Goal: Task Accomplishment & Management: Manage account settings

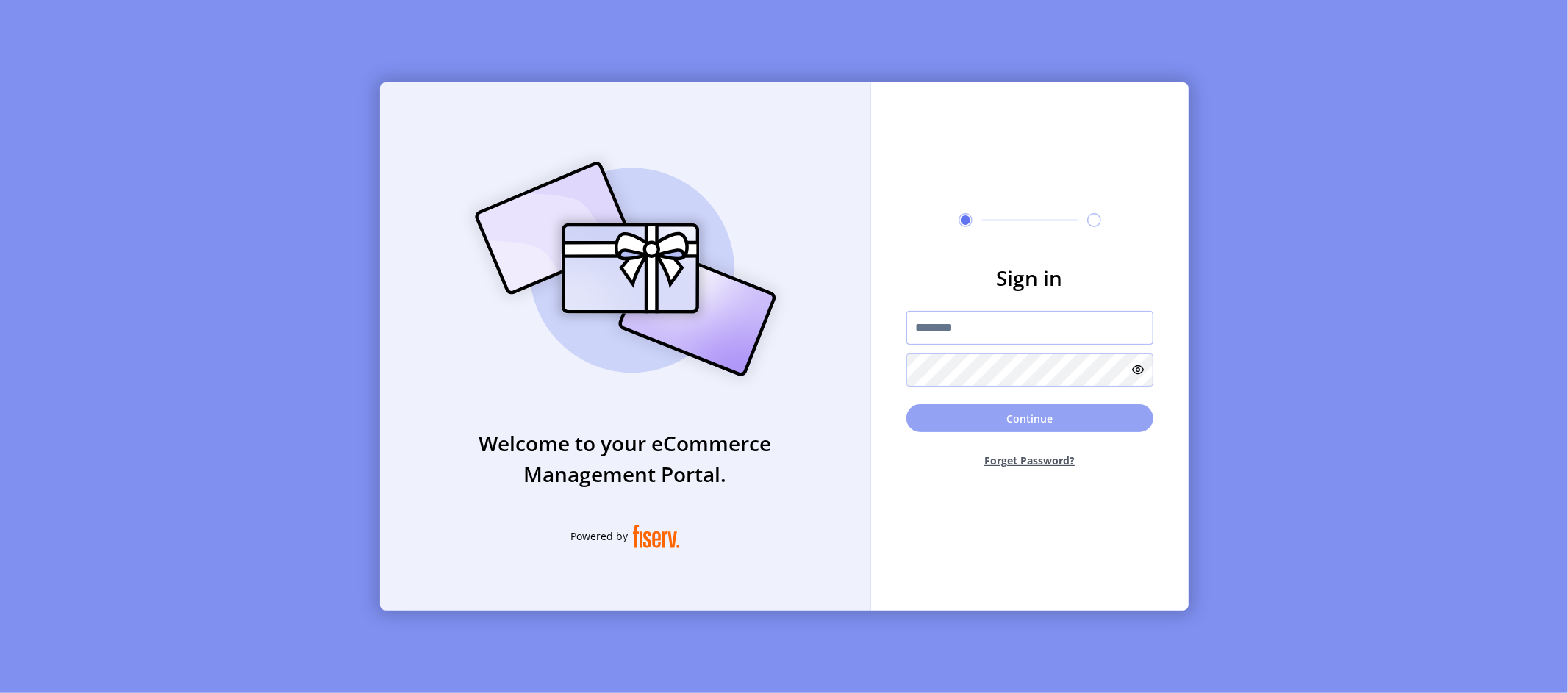
type input "*********"
click at [1010, 410] on button "Continue" at bounding box center [1030, 418] width 247 height 28
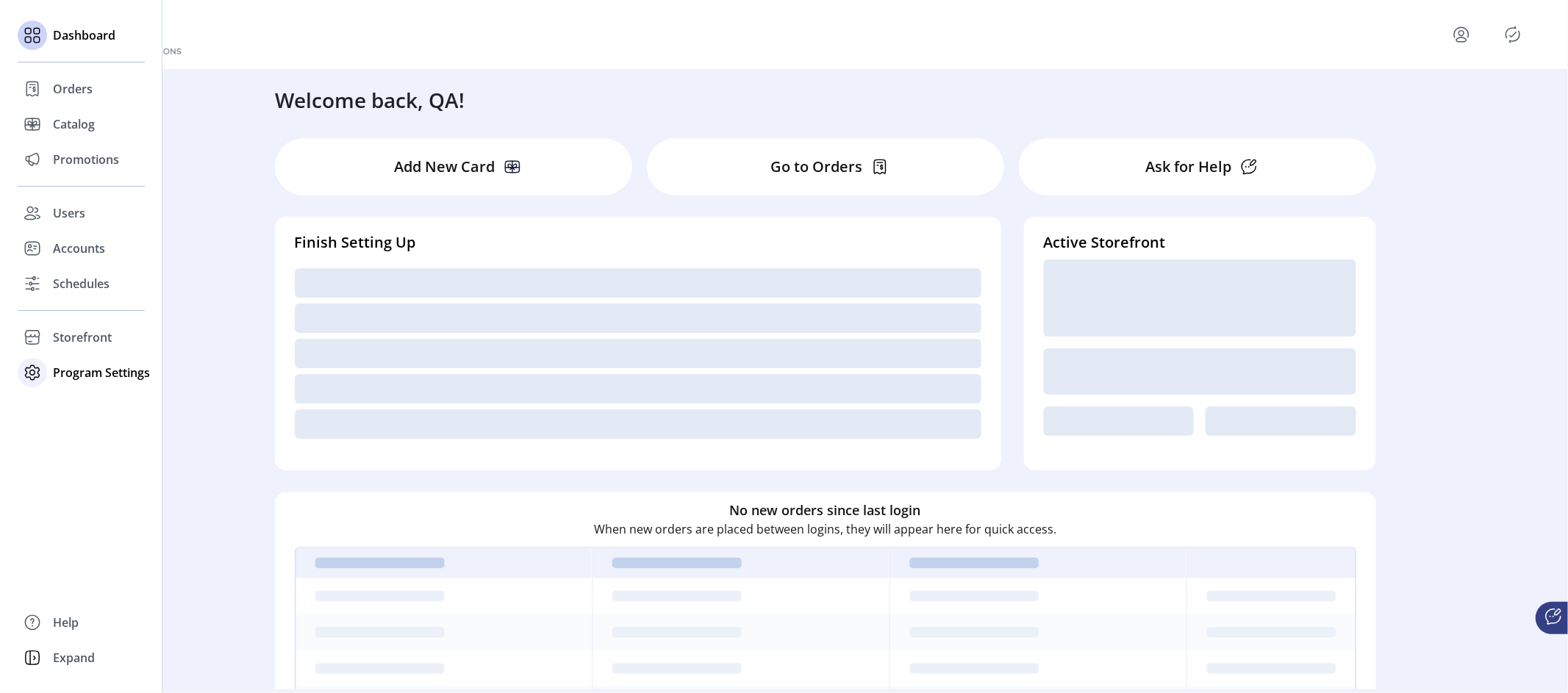
click at [60, 373] on span "Program Settings" at bounding box center [101, 373] width 97 height 18
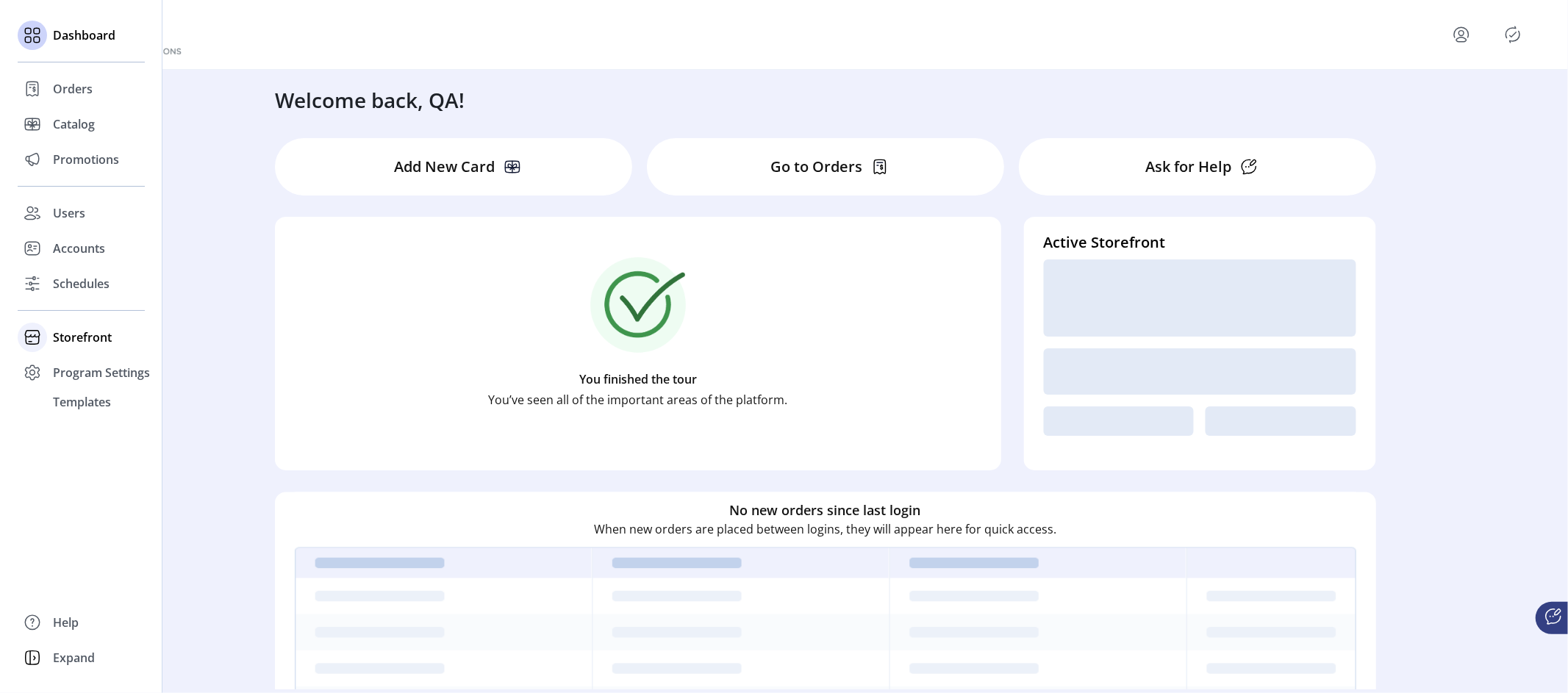
click at [104, 334] on span "Storefront" at bounding box center [82, 337] width 58 height 18
click at [98, 367] on span "Configuration" at bounding box center [92, 367] width 77 height 18
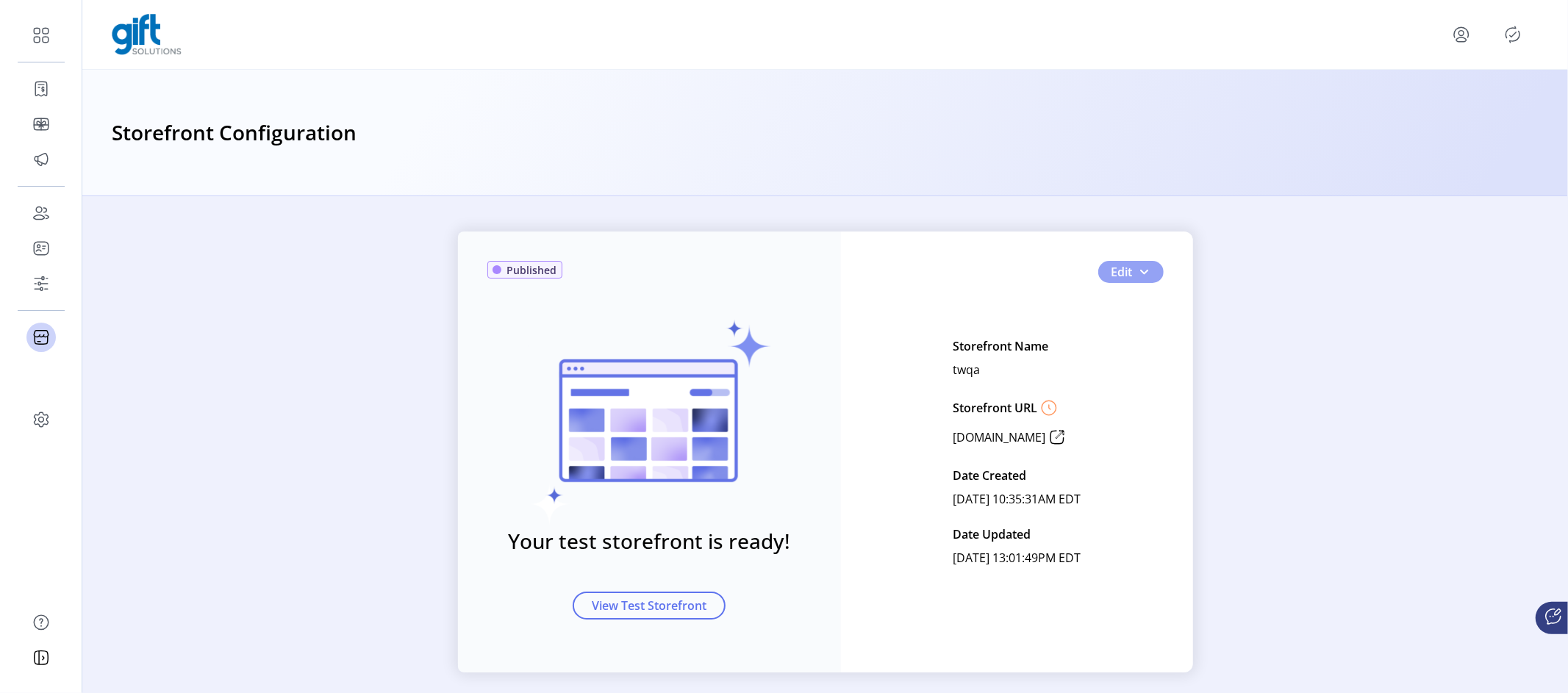
click at [1147, 270] on span "button" at bounding box center [1145, 272] width 12 height 12
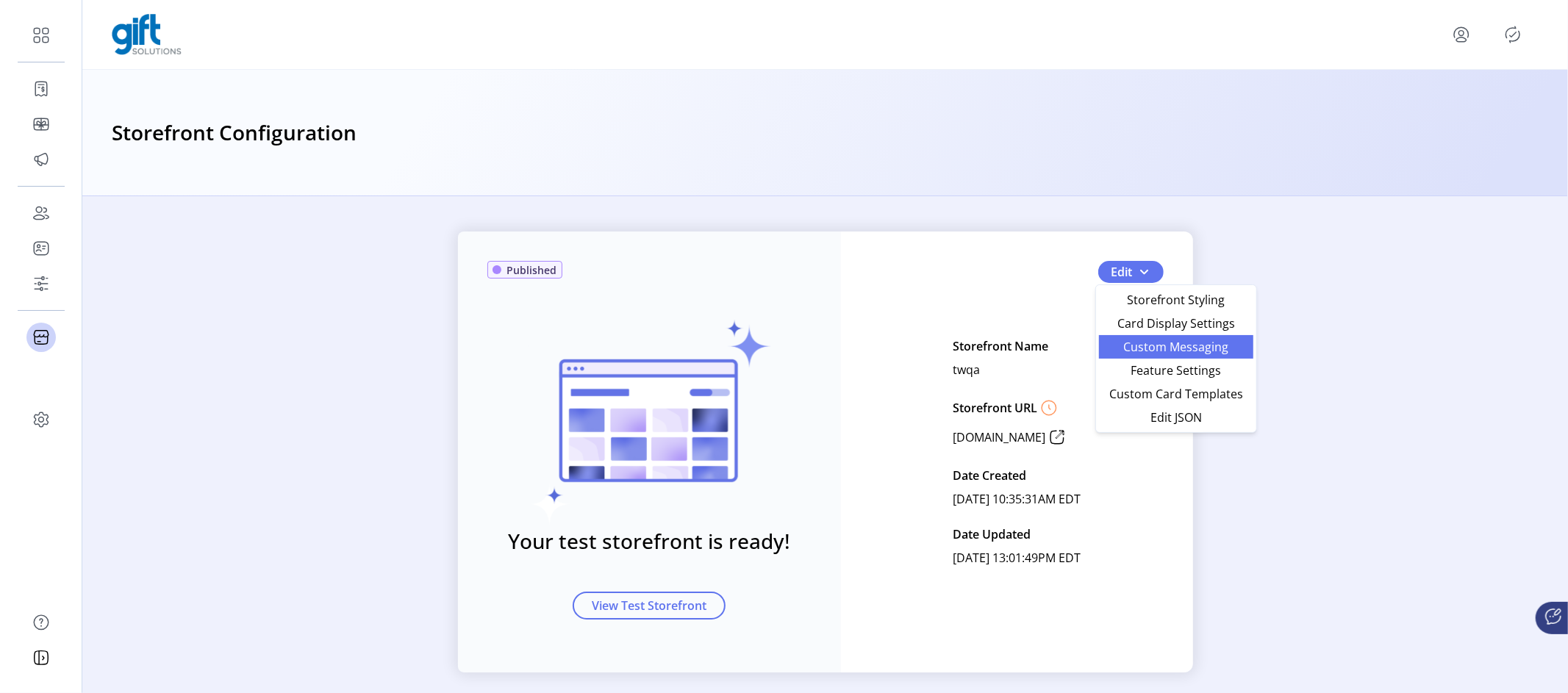
click at [1180, 345] on span "Custom Messaging" at bounding box center [1176, 347] width 137 height 12
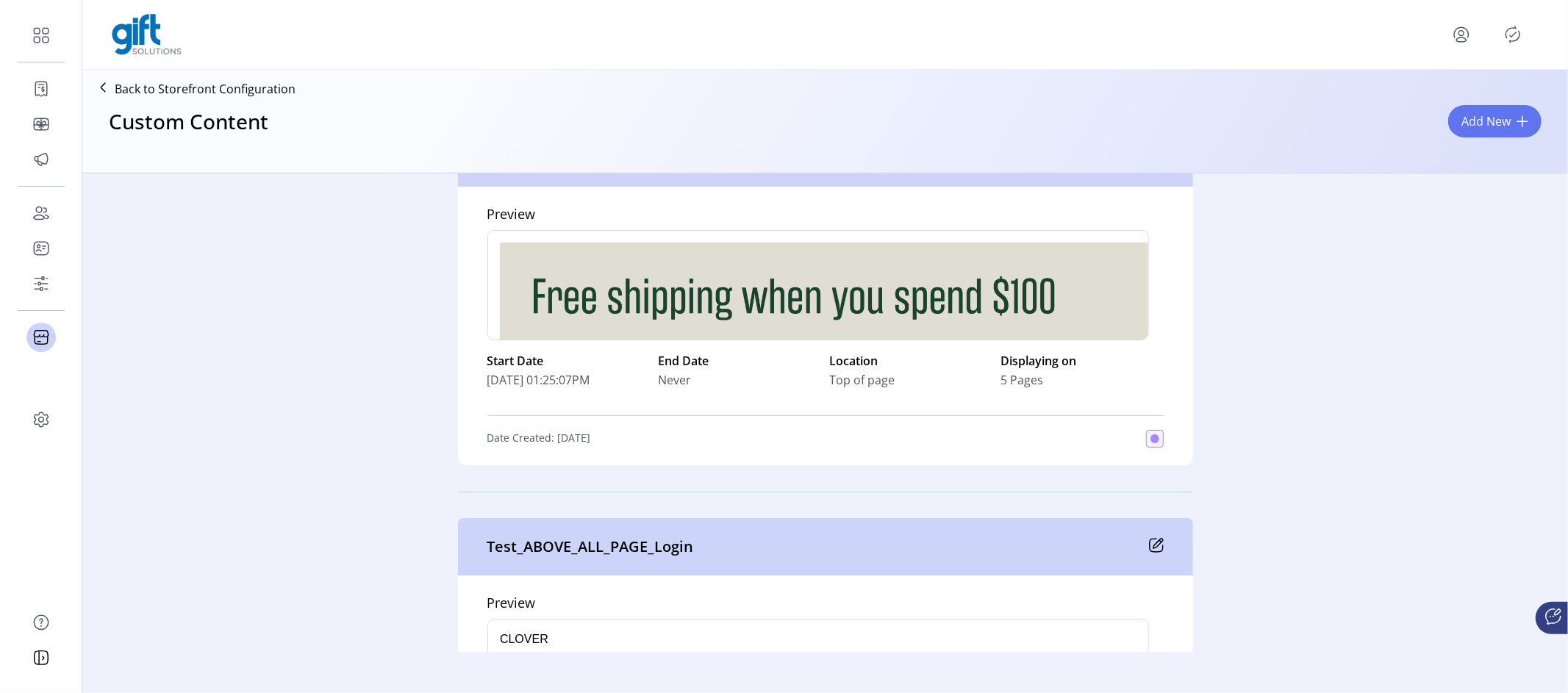
drag, startPoint x: 474, startPoint y: 374, endPoint x: 610, endPoint y: 375, distance: 136.0
click at [610, 375] on div "Preview div Start Date [DATE] 01:25:07PM End Date Never Location Top of page Di…" at bounding box center [825, 325] width 735 height 278
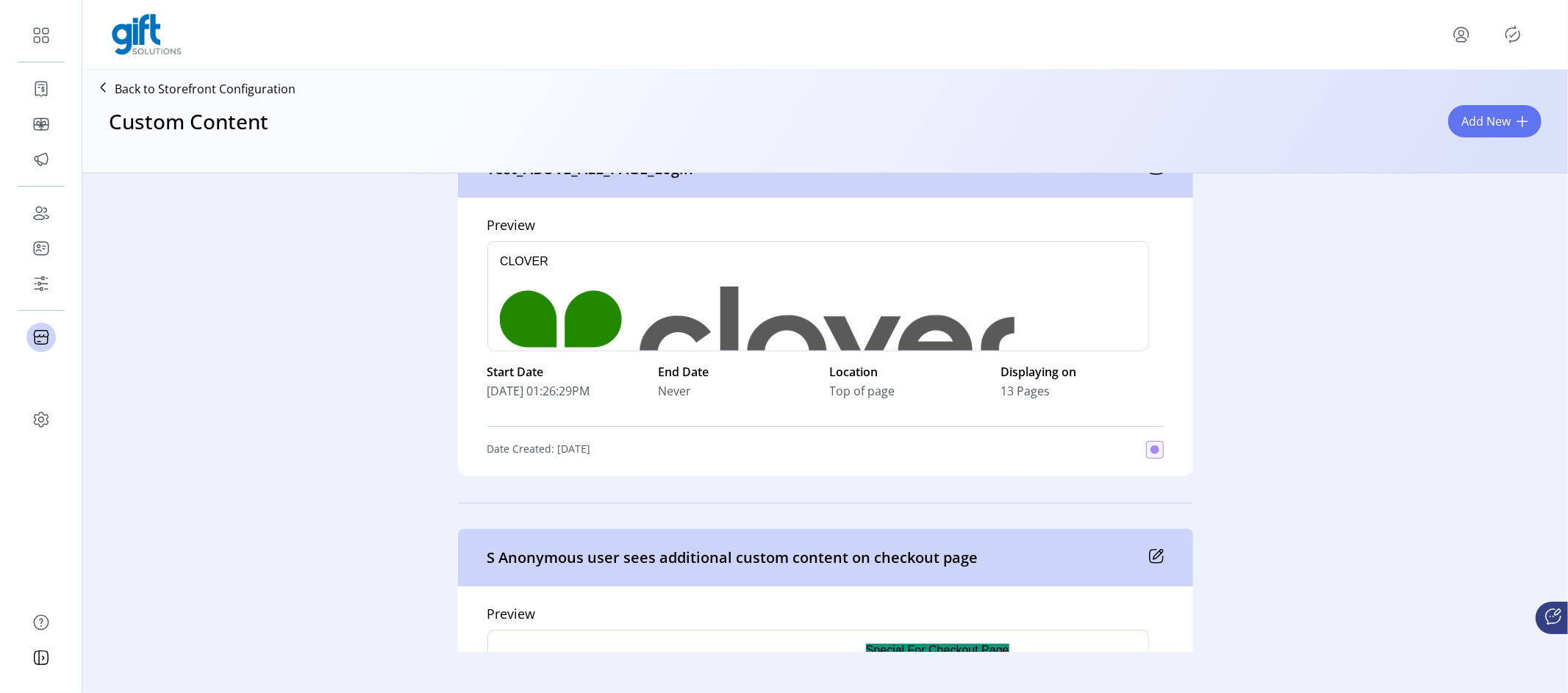
drag, startPoint x: 488, startPoint y: 384, endPoint x: 622, endPoint y: 385, distance: 134.0
click at [622, 385] on div "[DATE] 01:26:29PM" at bounding box center [569, 391] width 163 height 18
drag, startPoint x: 471, startPoint y: 393, endPoint x: 542, endPoint y: 395, distance: 71.0
click at [506, 395] on div "Preview p Start Date [DATE] 01:26:29PM End Date Never Location Top of page Disp…" at bounding box center [825, 337] width 735 height 278
click at [499, 391] on span "[DATE] 01:26:29PM" at bounding box center [539, 391] width 103 height 18
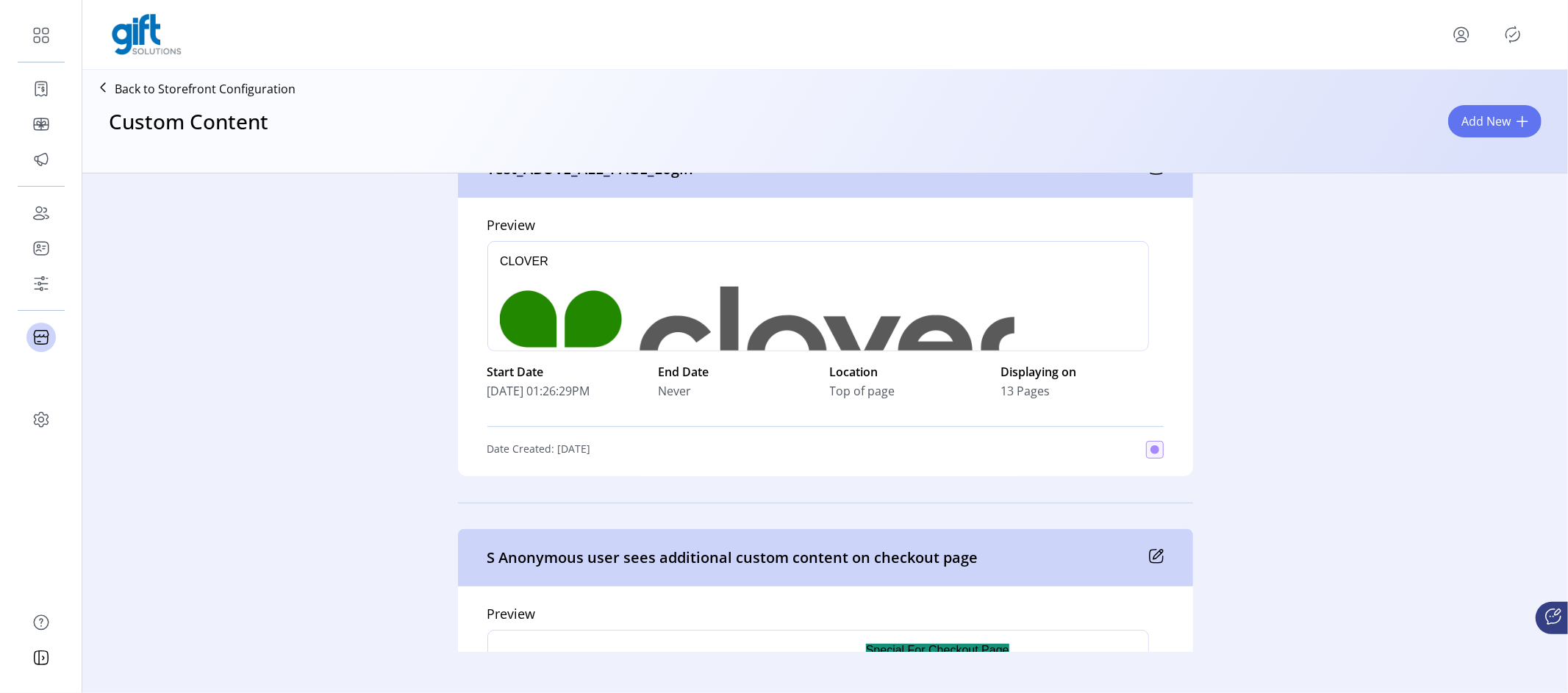
drag, startPoint x: 479, startPoint y: 388, endPoint x: 611, endPoint y: 388, distance: 132.0
click at [611, 388] on div "Preview p Start Date [DATE] 01:26:29PM End Date Never Location Top of page Disp…" at bounding box center [825, 337] width 735 height 278
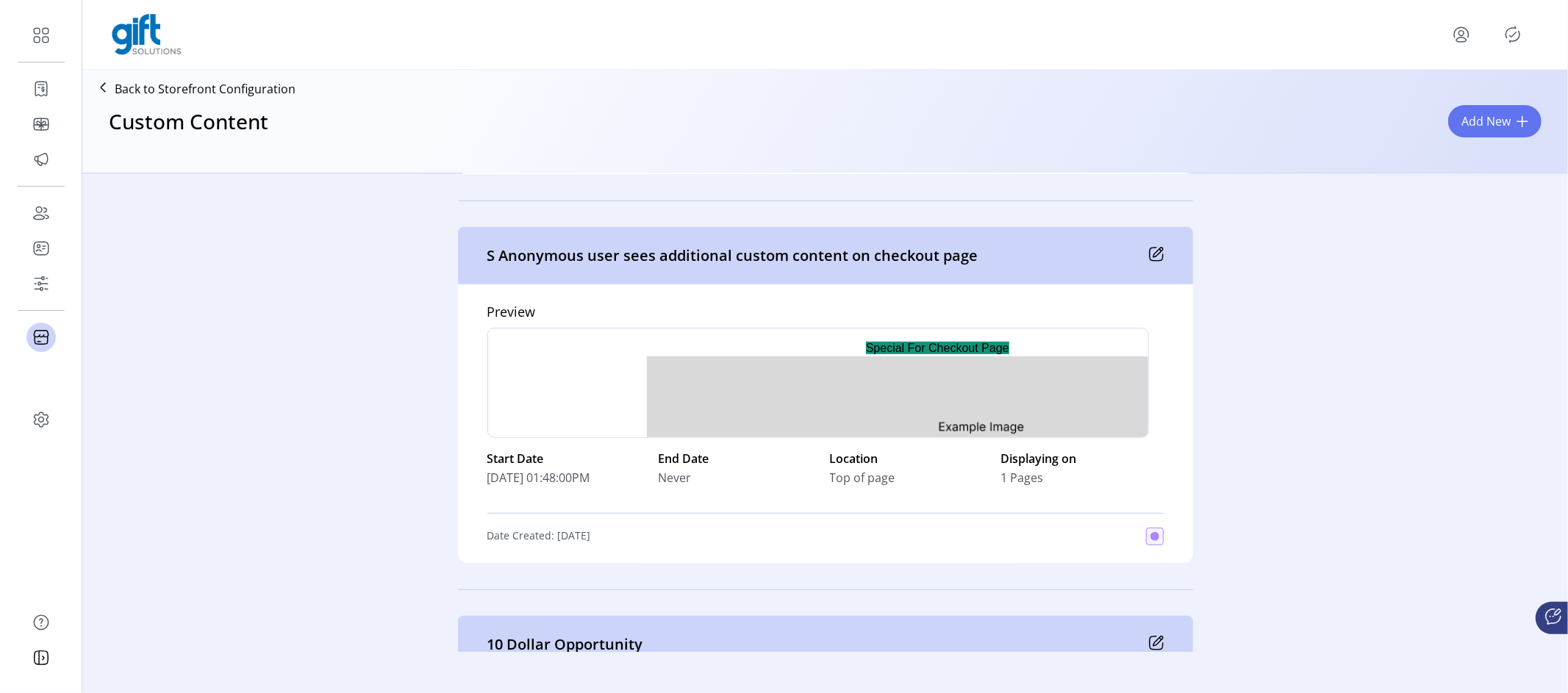
drag, startPoint x: 481, startPoint y: 473, endPoint x: 608, endPoint y: 468, distance: 127.1
click at [608, 468] on div "Preview p Start Date [DATE] 01:48:00PM End Date Never Location Top of page Disp…" at bounding box center [825, 423] width 735 height 278
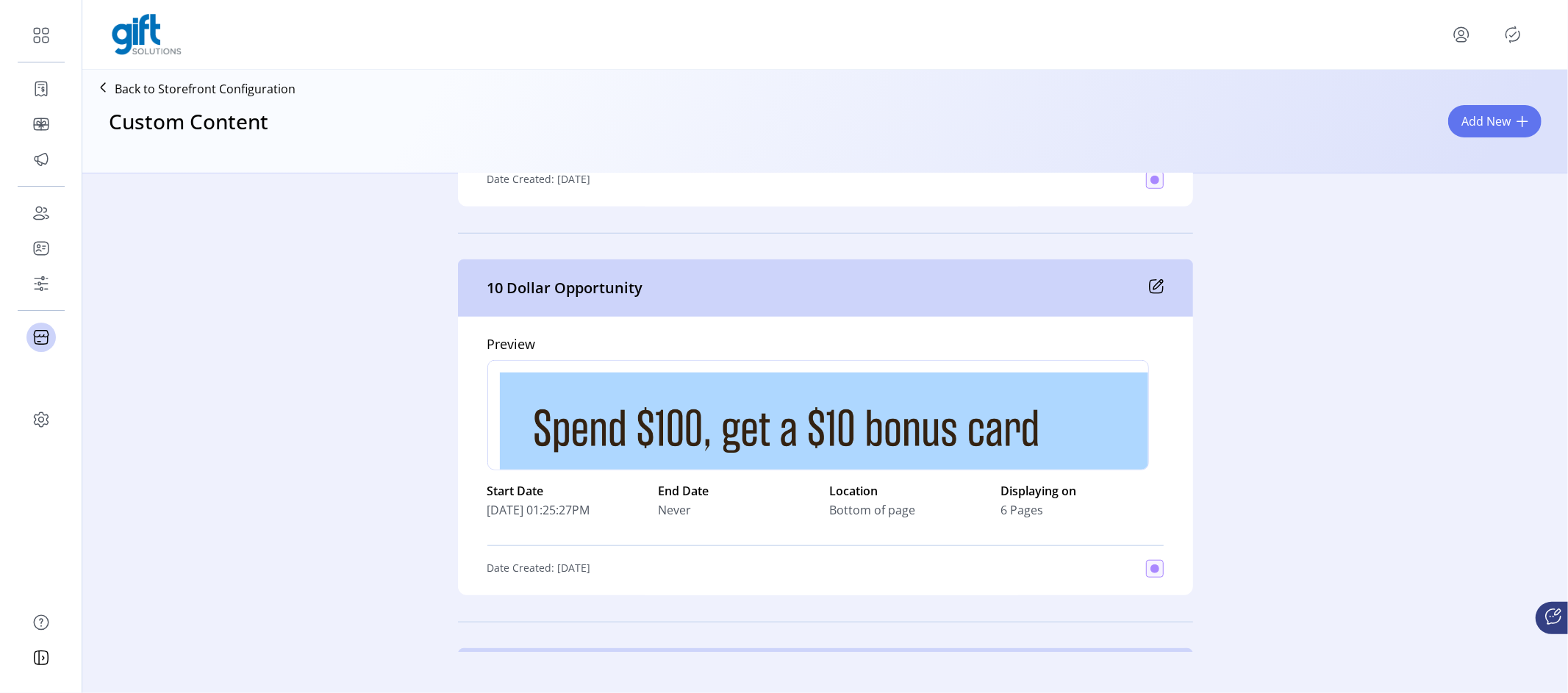
click at [1152, 274] on div "10 Dollar Opportunity" at bounding box center [825, 288] width 735 height 57
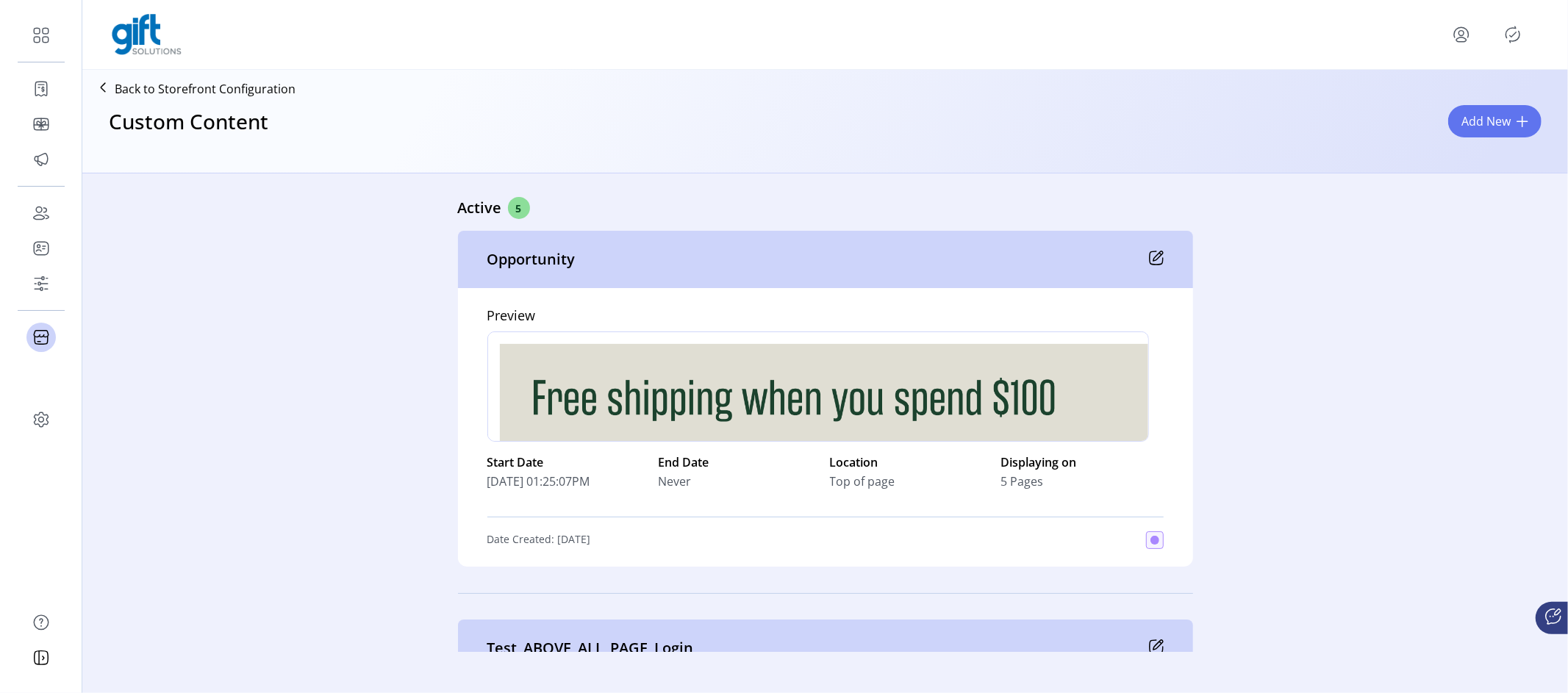
click at [1156, 252] on icon at bounding box center [1157, 258] width 15 height 15
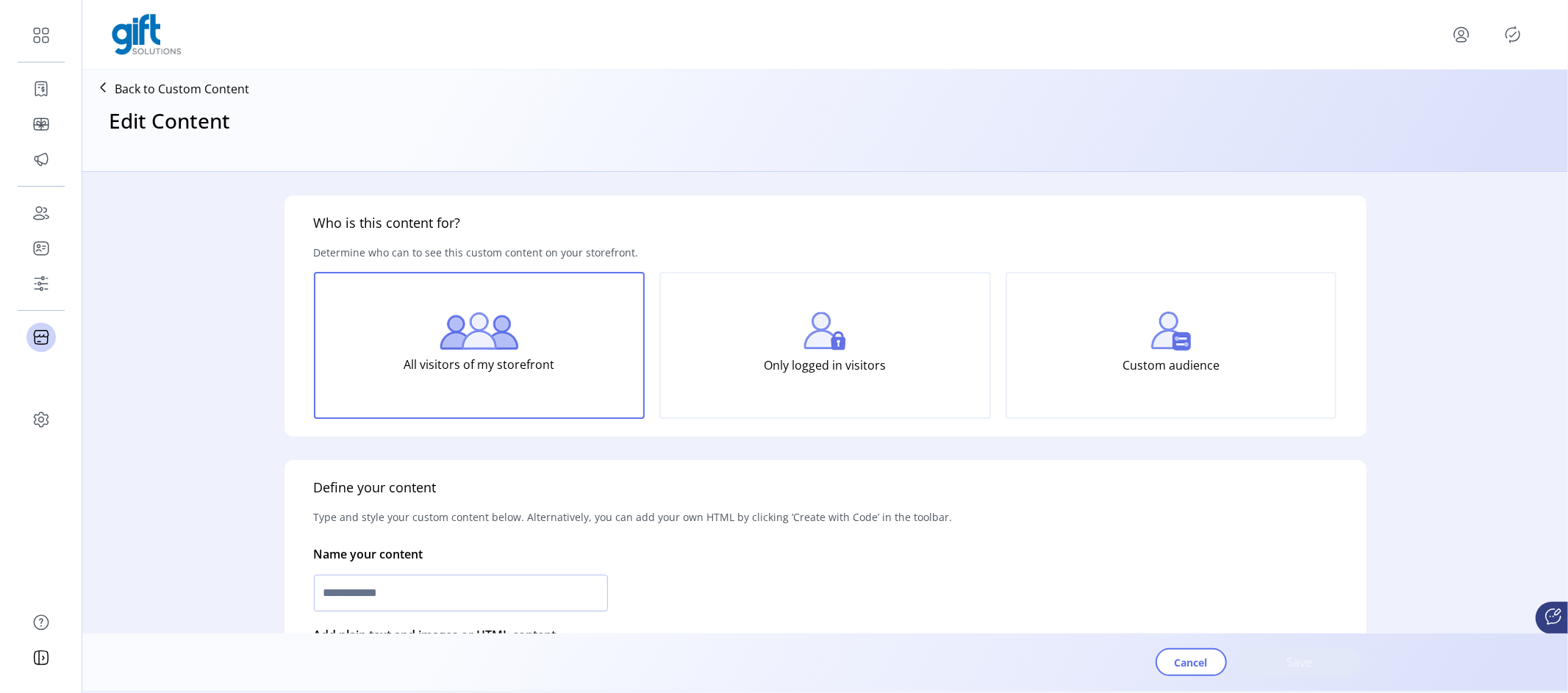
type input "**********"
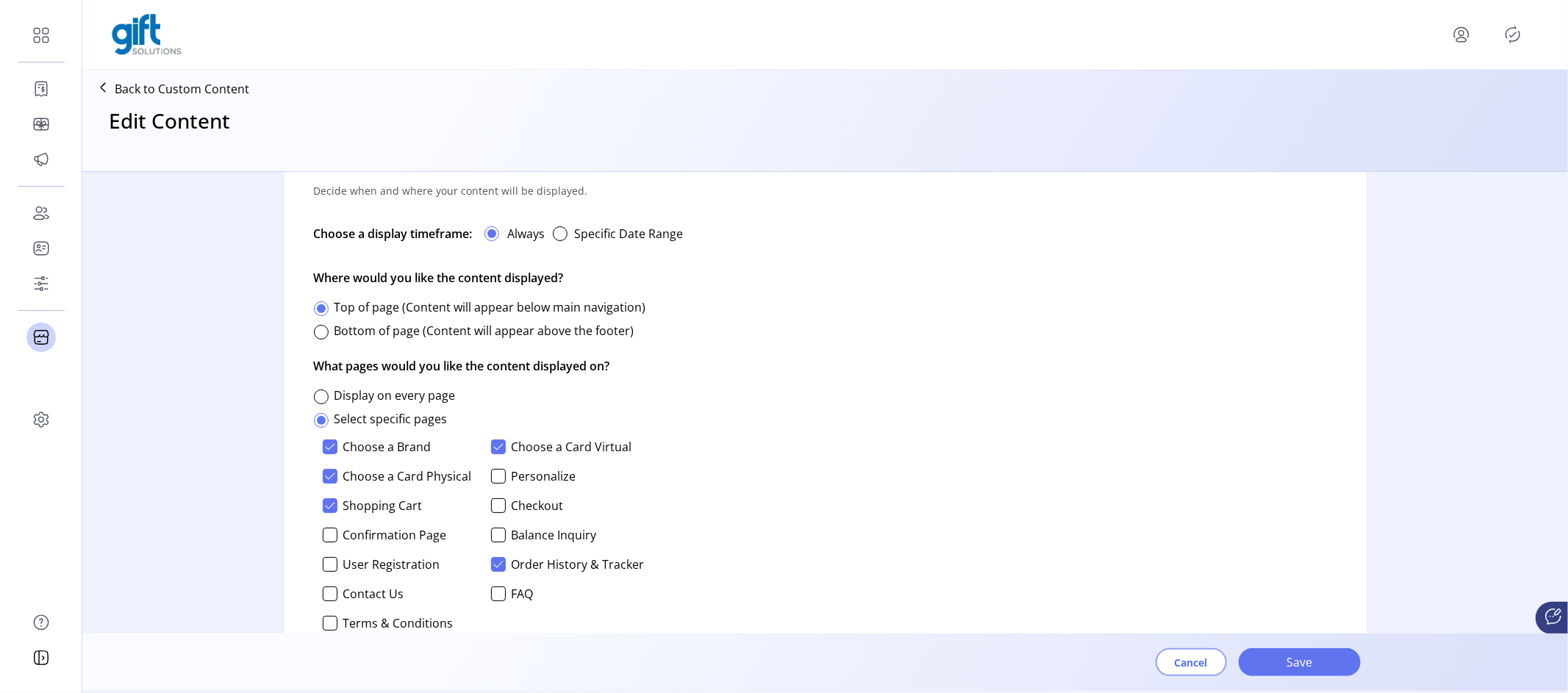
click at [1202, 663] on span "Cancel" at bounding box center [1191, 662] width 33 height 16
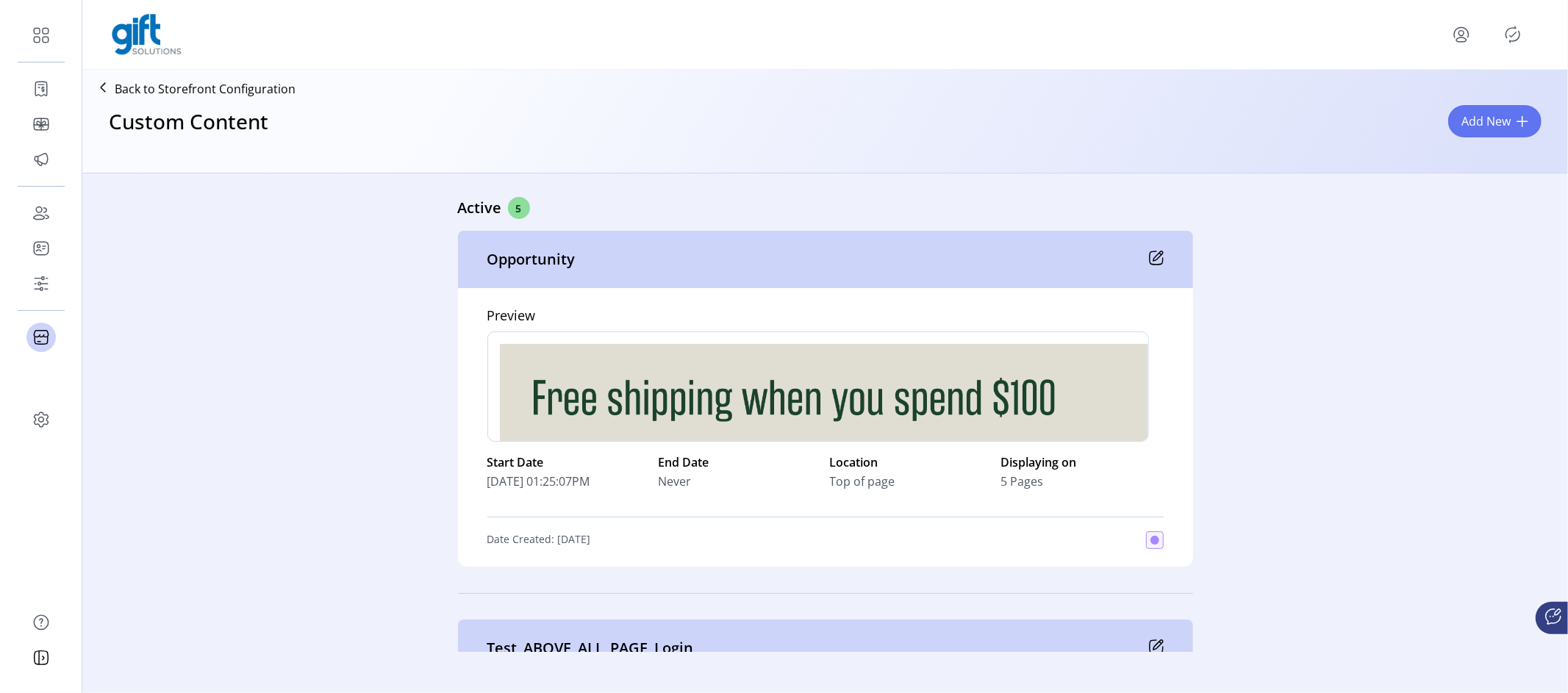
drag, startPoint x: 477, startPoint y: 479, endPoint x: 596, endPoint y: 466, distance: 119.7
click at [596, 466] on div "Preview div Start Date [DATE] 01:25:07PM End Date Never Location Top of page Di…" at bounding box center [825, 427] width 735 height 278
drag, startPoint x: 617, startPoint y: 477, endPoint x: 464, endPoint y: 483, distance: 153.1
click at [464, 483] on div "Preview div Start Date [DATE] 01:25:07PM End Date Never Location Top of page Di…" at bounding box center [825, 427] width 735 height 278
drag, startPoint x: 559, startPoint y: 539, endPoint x: 618, endPoint y: 529, distance: 59.8
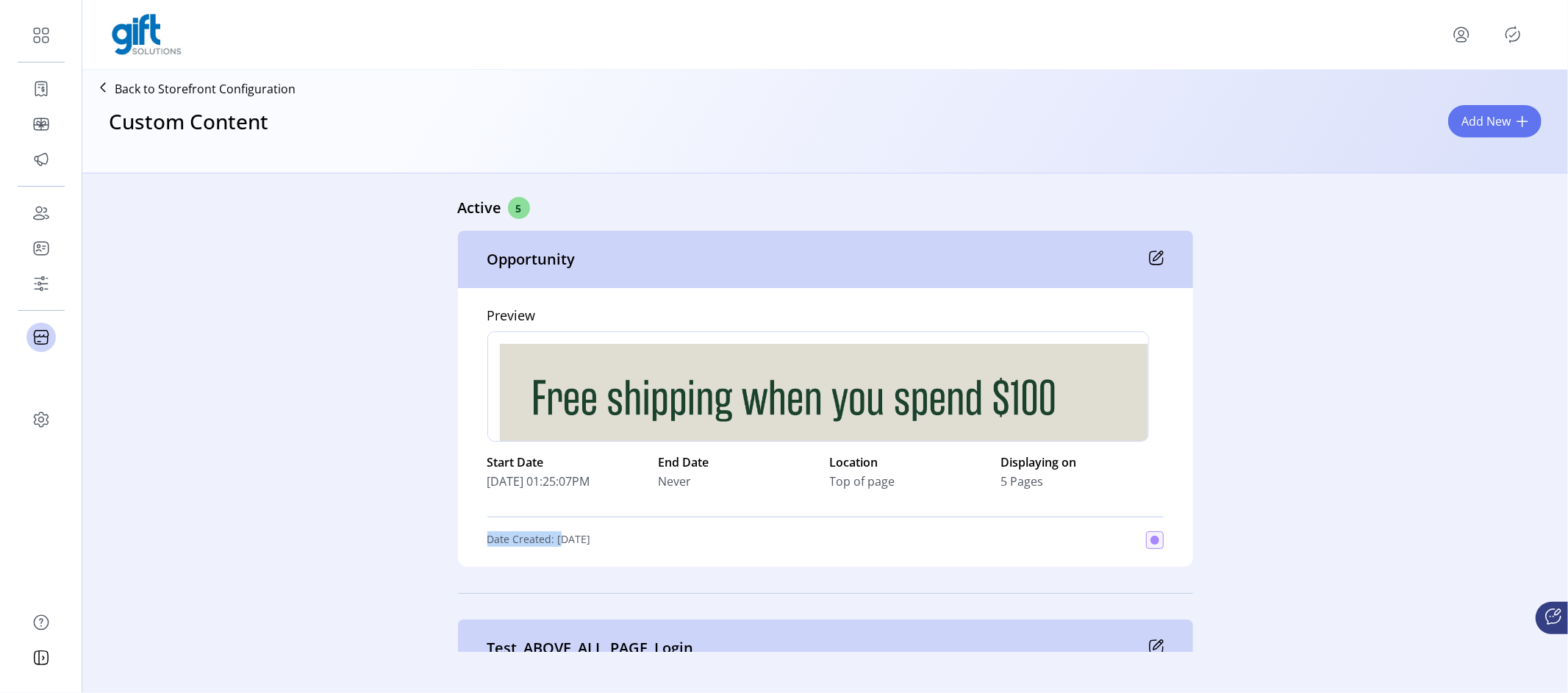
click at [618, 531] on div "Date Created: [DATE]" at bounding box center [826, 540] width 676 height 18
click at [614, 537] on div "Date Created: [DATE]" at bounding box center [826, 540] width 676 height 18
drag, startPoint x: 552, startPoint y: 536, endPoint x: 603, endPoint y: 536, distance: 51.0
click at [591, 536] on p "Date Created: [DATE]" at bounding box center [539, 540] width 104 height 18
drag, startPoint x: 487, startPoint y: 476, endPoint x: 558, endPoint y: 482, distance: 71.3
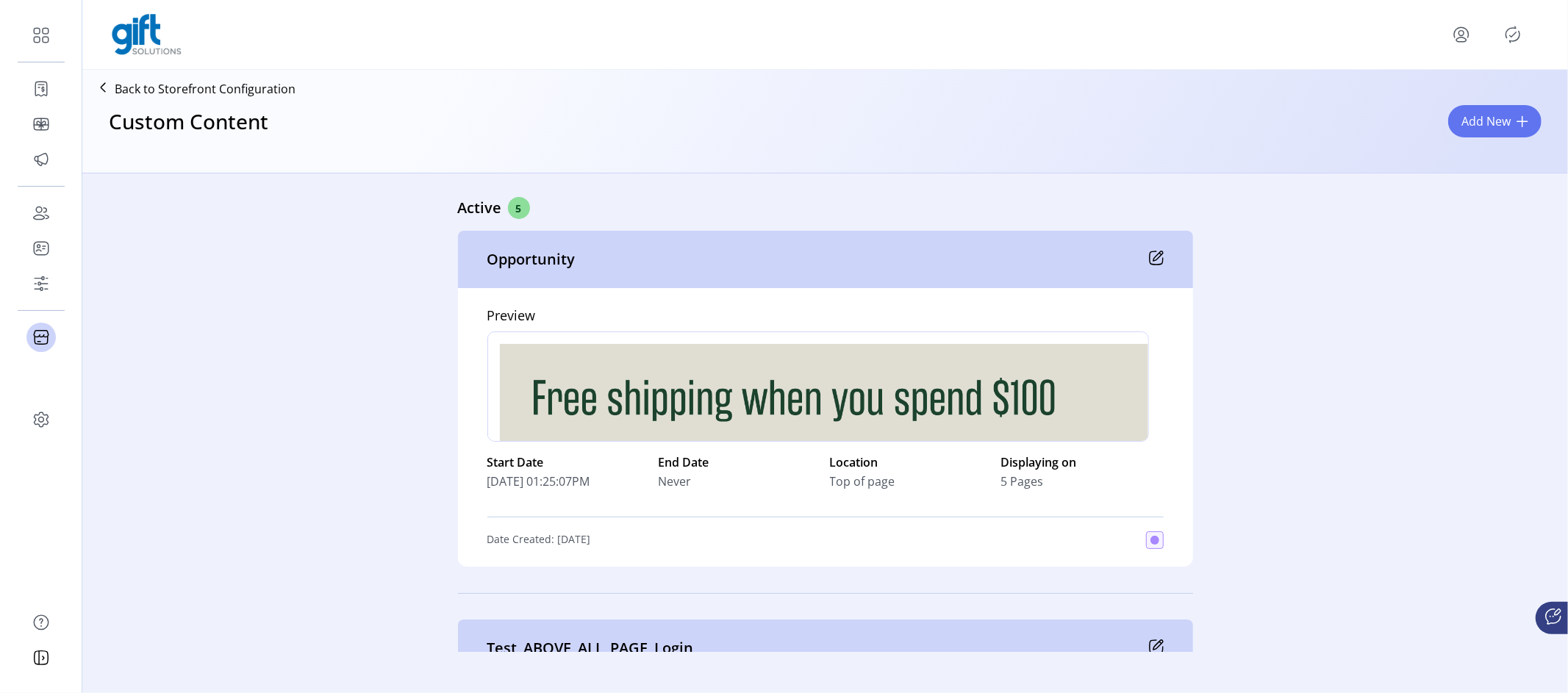
click at [558, 482] on span "[DATE] 01:25:07PM" at bounding box center [539, 481] width 103 height 18
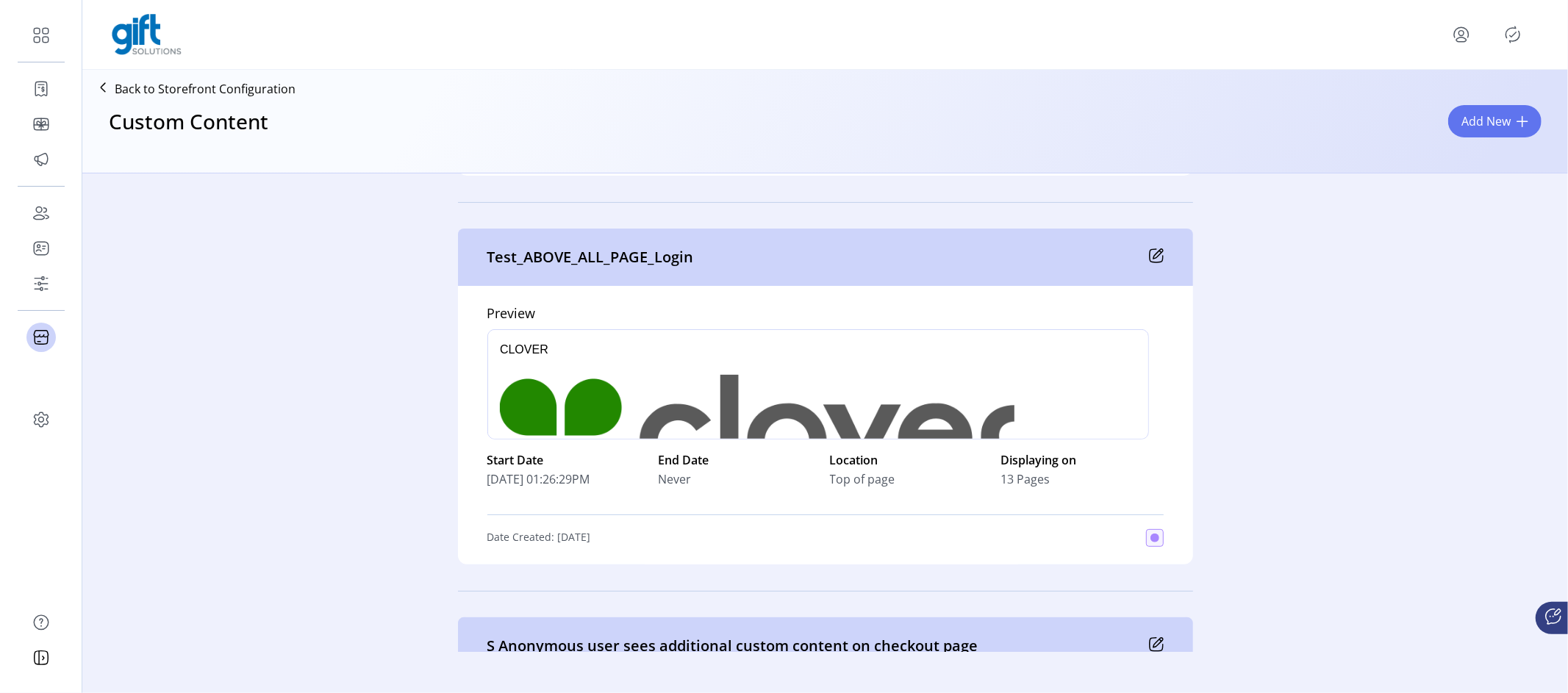
drag, startPoint x: 560, startPoint y: 530, endPoint x: 609, endPoint y: 529, distance: 49.0
click at [608, 529] on div "Date Created: [DATE]" at bounding box center [826, 538] width 676 height 18
drag, startPoint x: 482, startPoint y: 476, endPoint x: 535, endPoint y: 475, distance: 53.0
click at [535, 475] on span "[DATE] 01:26:29PM" at bounding box center [539, 479] width 103 height 18
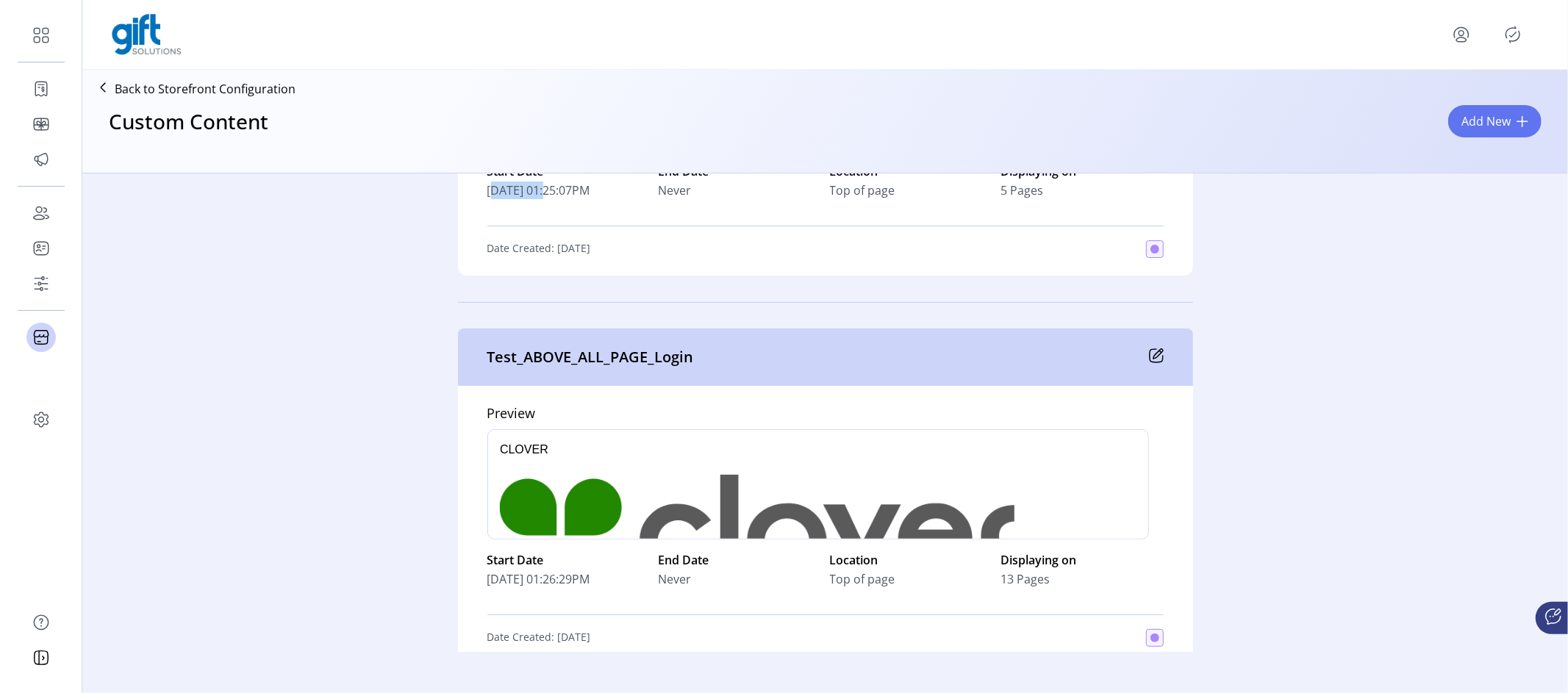
drag, startPoint x: 478, startPoint y: 193, endPoint x: 559, endPoint y: 196, distance: 81.1
click at [541, 195] on div "Preview div Start Date [DATE] 01:25:07PM End Date Never Location Top of page Di…" at bounding box center [825, 136] width 735 height 278
drag, startPoint x: 562, startPoint y: 185, endPoint x: 602, endPoint y: 186, distance: 40.0
click at [587, 186] on div "Start Date [DATE] 01:25:07PM" at bounding box center [569, 181] width 163 height 37
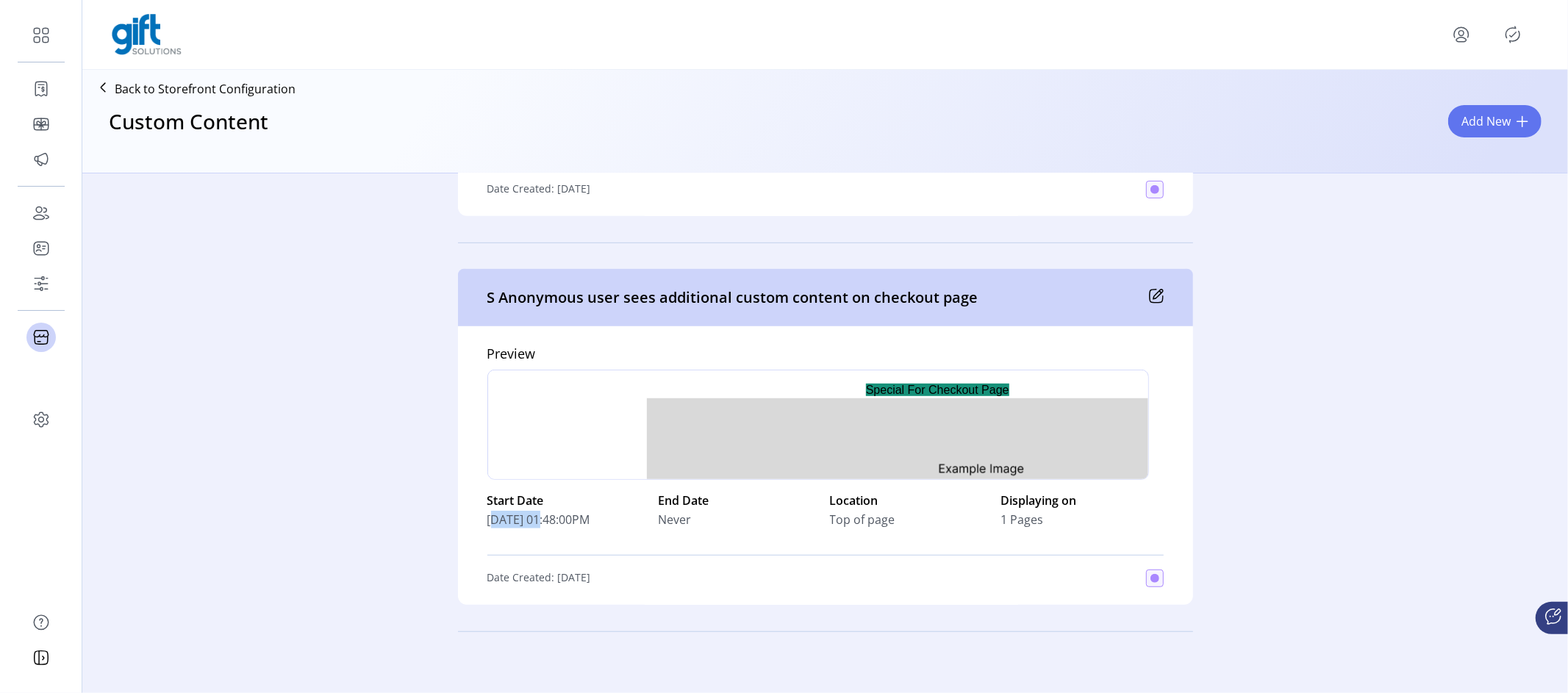
drag, startPoint x: 482, startPoint y: 518, endPoint x: 533, endPoint y: 516, distance: 51.0
click at [533, 516] on div "Preview p Start Date [DATE] 01:48:00PM End Date Never Location Top of page Disp…" at bounding box center [825, 465] width 735 height 278
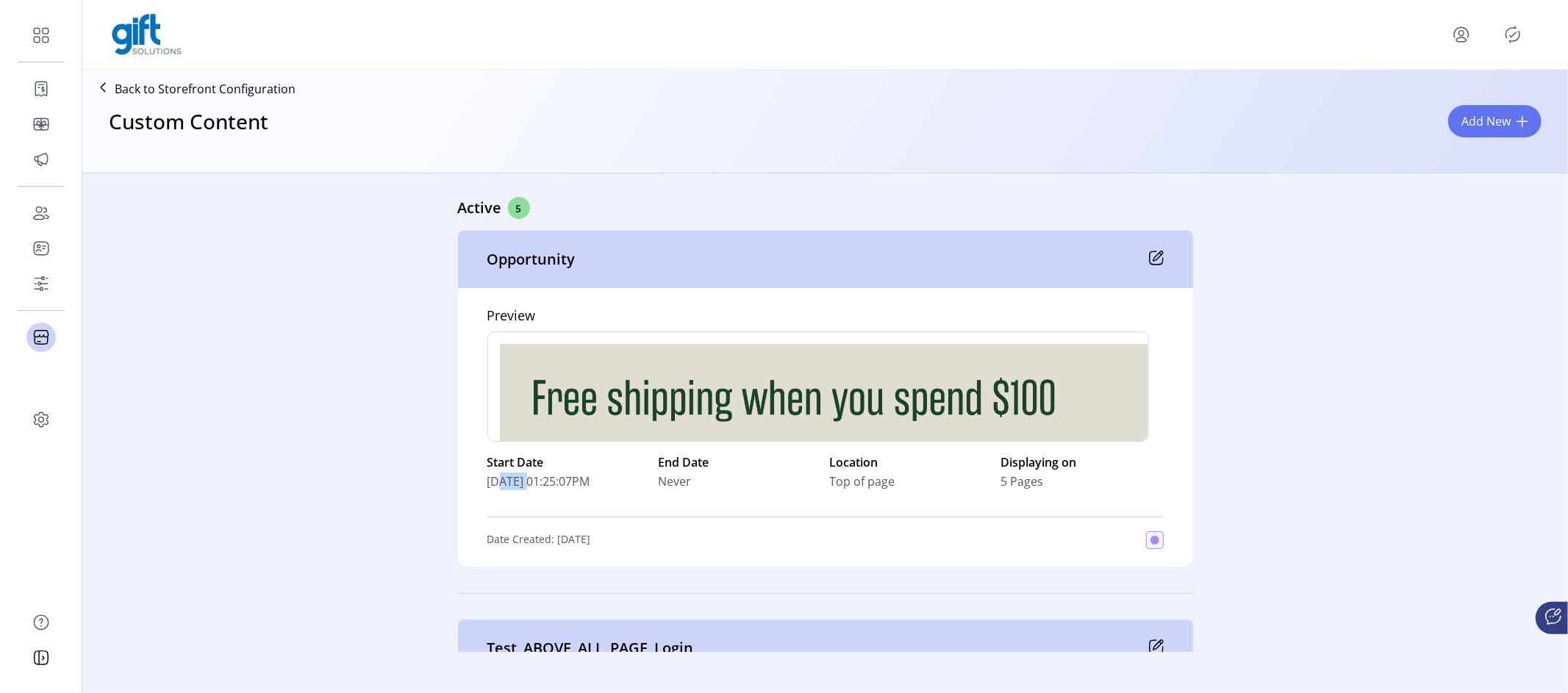
drag, startPoint x: 488, startPoint y: 479, endPoint x: 527, endPoint y: 480, distance: 39.0
click at [526, 480] on span "[DATE] 01:25:07PM" at bounding box center [539, 481] width 103 height 18
click at [1151, 262] on icon at bounding box center [1157, 258] width 15 height 15
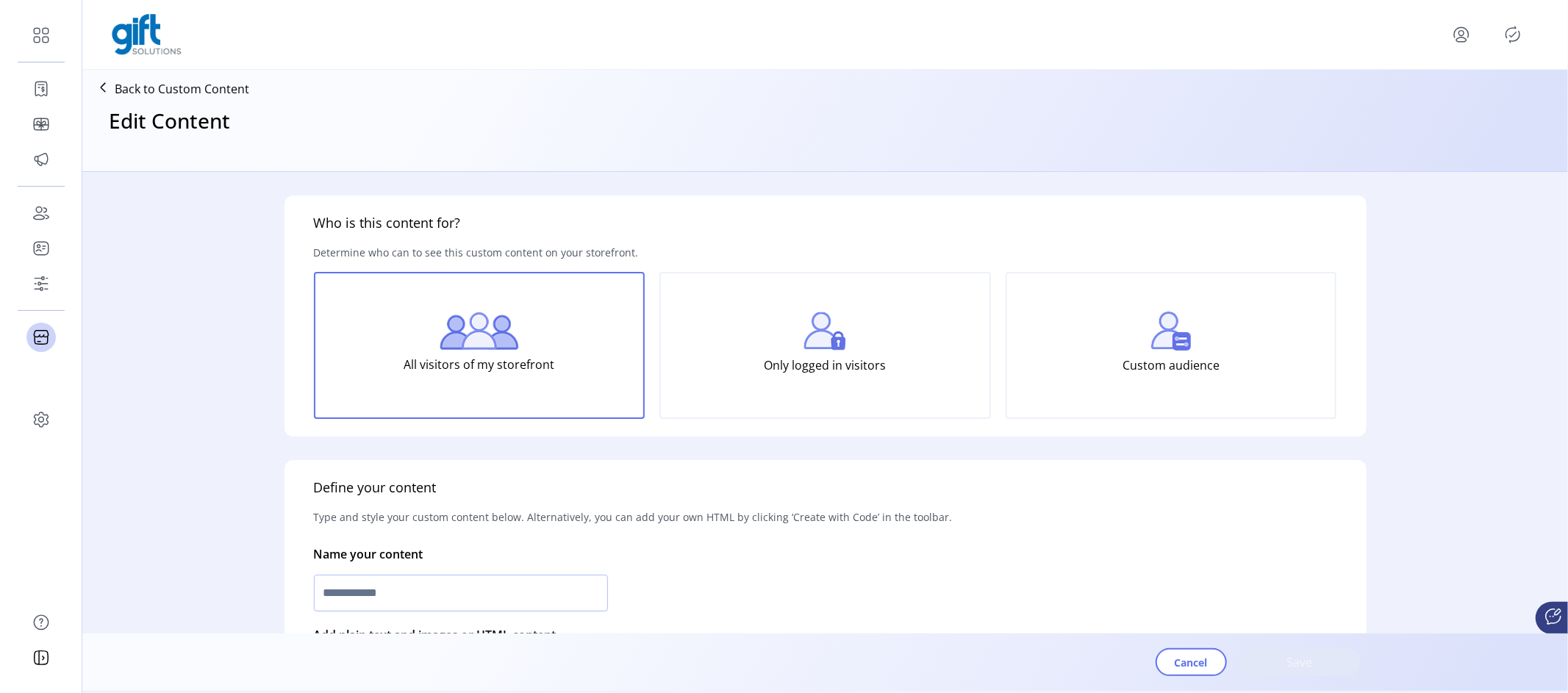
type input "**********"
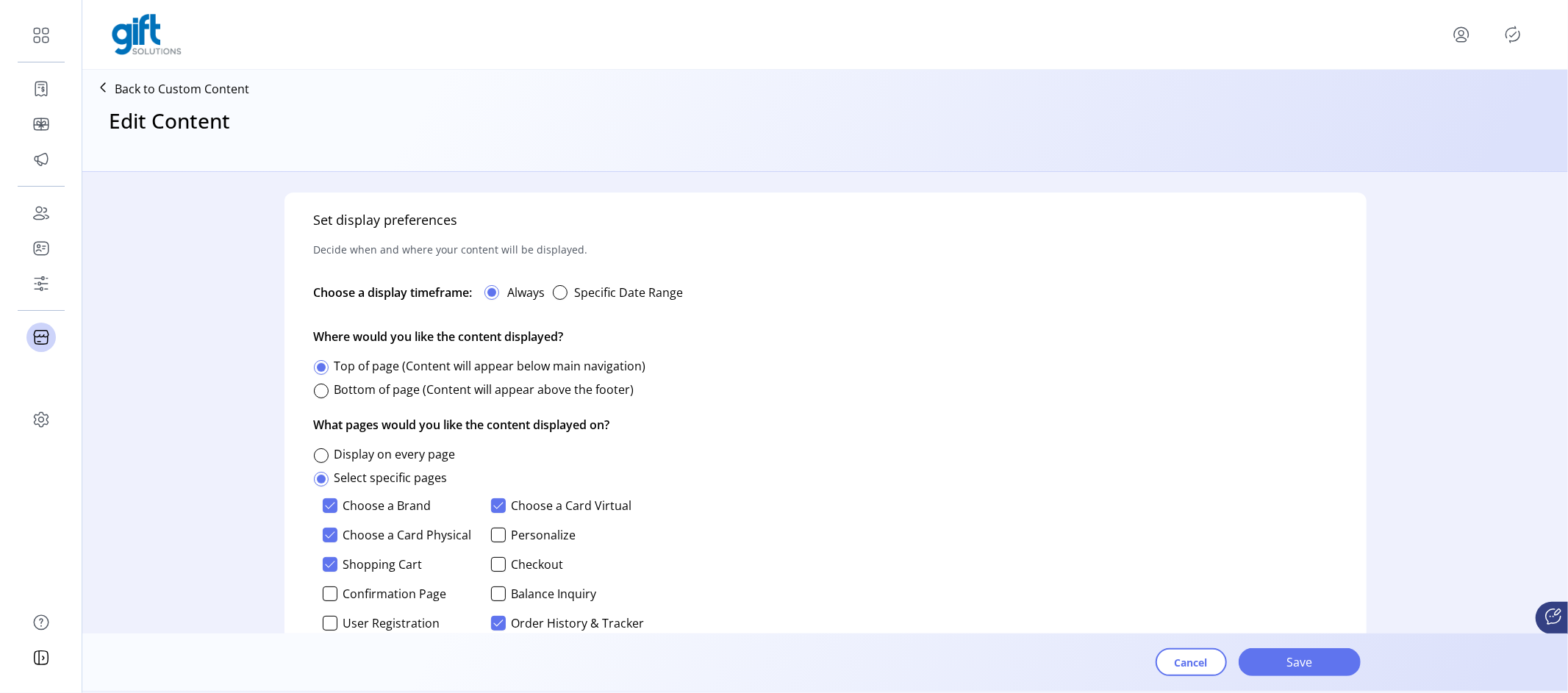
click at [569, 293] on button "button" at bounding box center [560, 292] width 30 height 30
click at [596, 464] on span "22" at bounding box center [596, 467] width 24 height 24
click at [621, 487] on span "30" at bounding box center [621, 493] width 24 height 24
click at [561, 294] on div "button" at bounding box center [560, 292] width 15 height 15
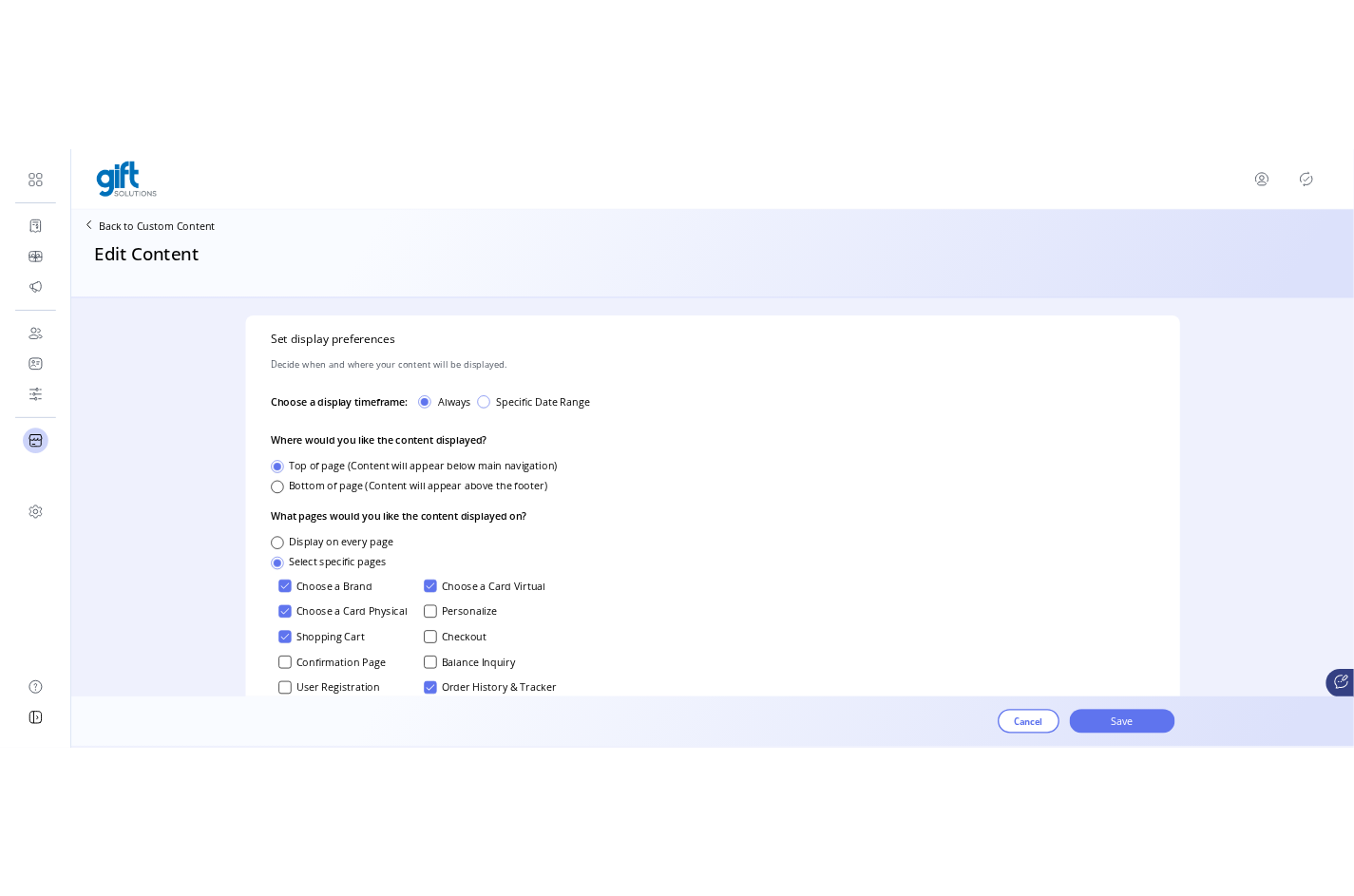
scroll to position [11, 6]
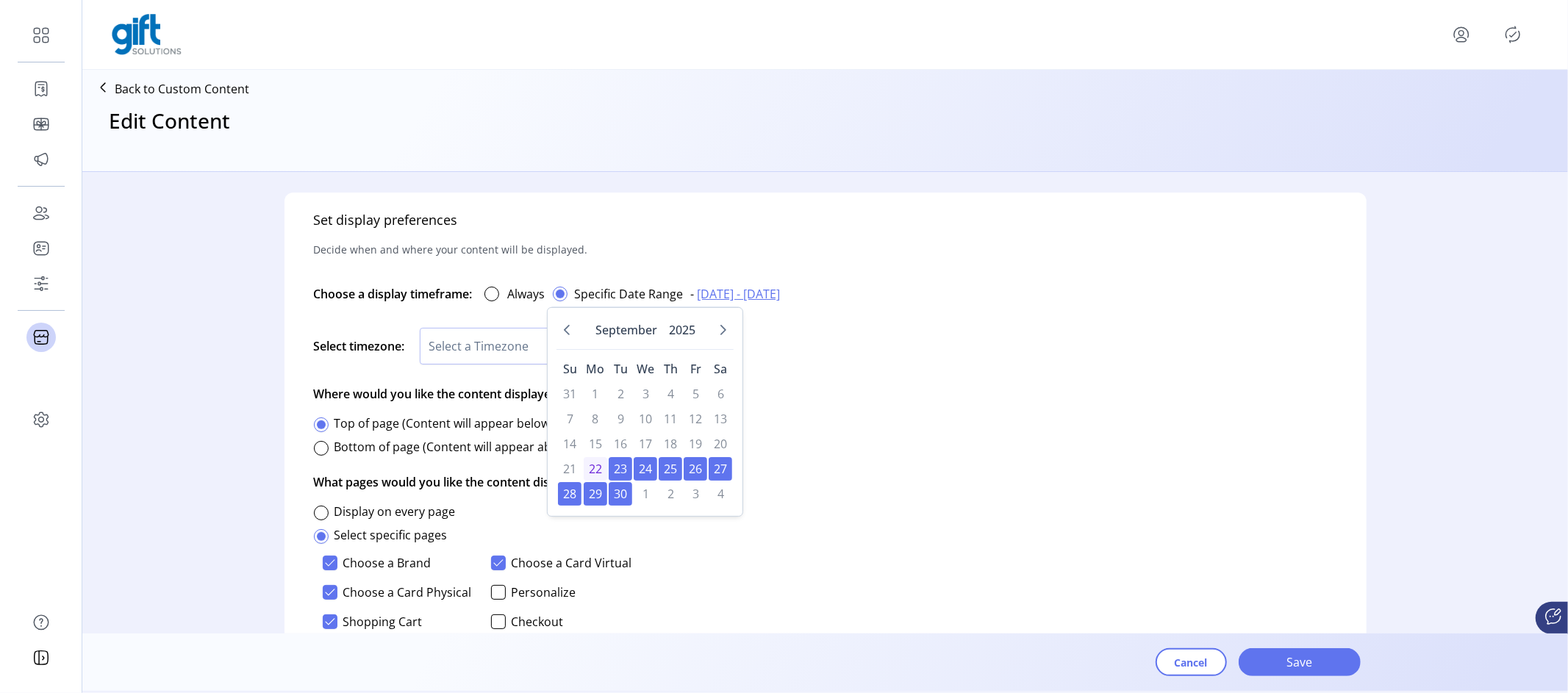
click at [619, 465] on span "23" at bounding box center [621, 469] width 24 height 24
click at [625, 493] on span "30" at bounding box center [621, 494] width 24 height 24
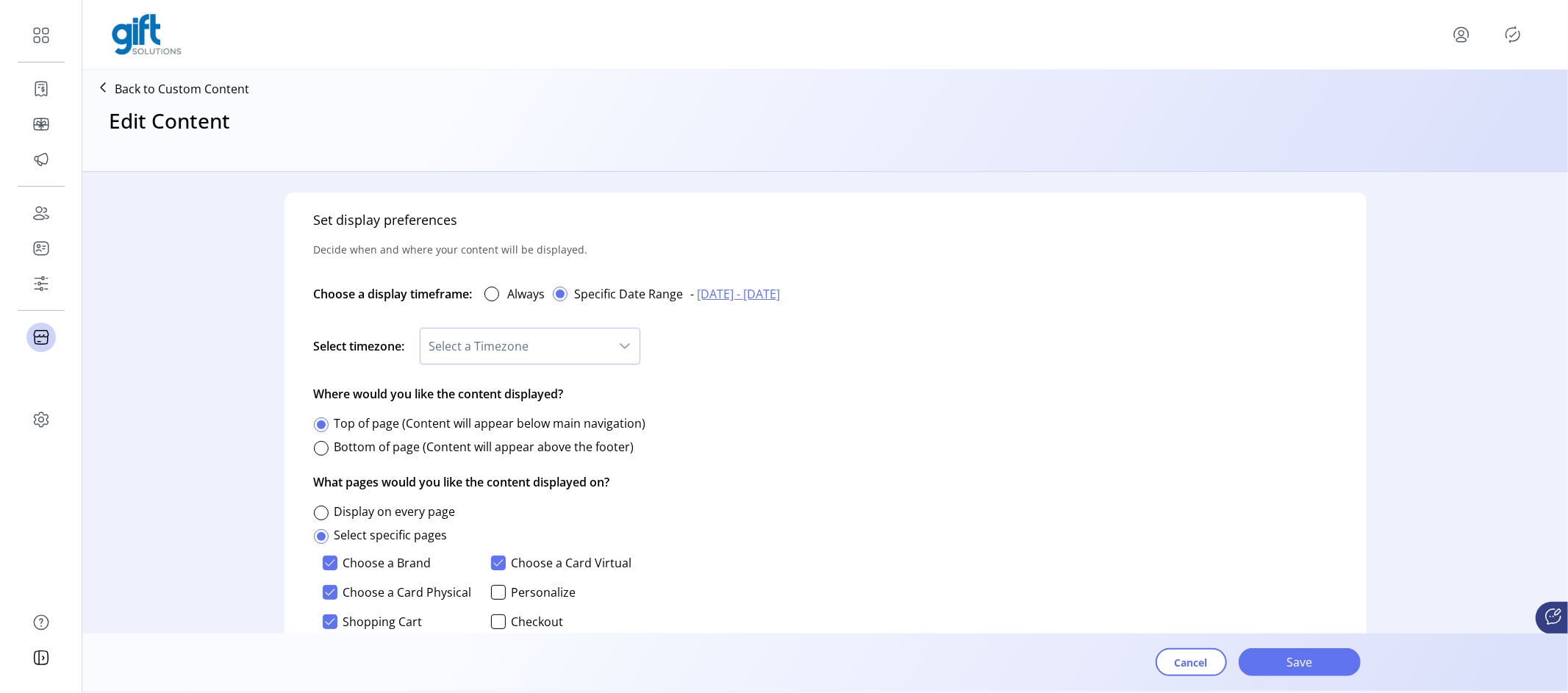
click at [1066, 484] on div "Set display preferences Decide when and where your content will be displayed. C…" at bounding box center [825, 481] width 1082 height 578
click at [597, 344] on span "Select a Timezone" at bounding box center [515, 346] width 189 height 36
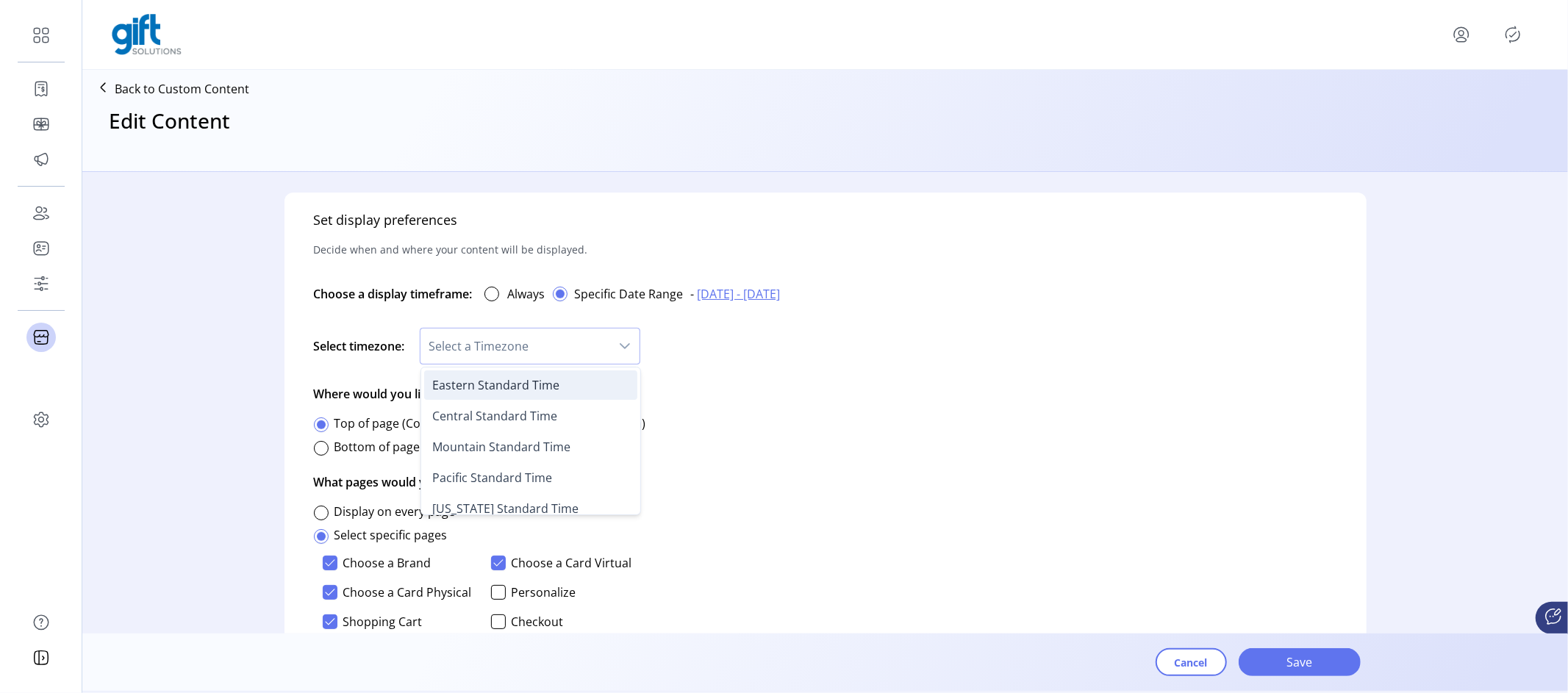
click at [522, 393] on li "Eastern Standard Time" at bounding box center [531, 385] width 213 height 30
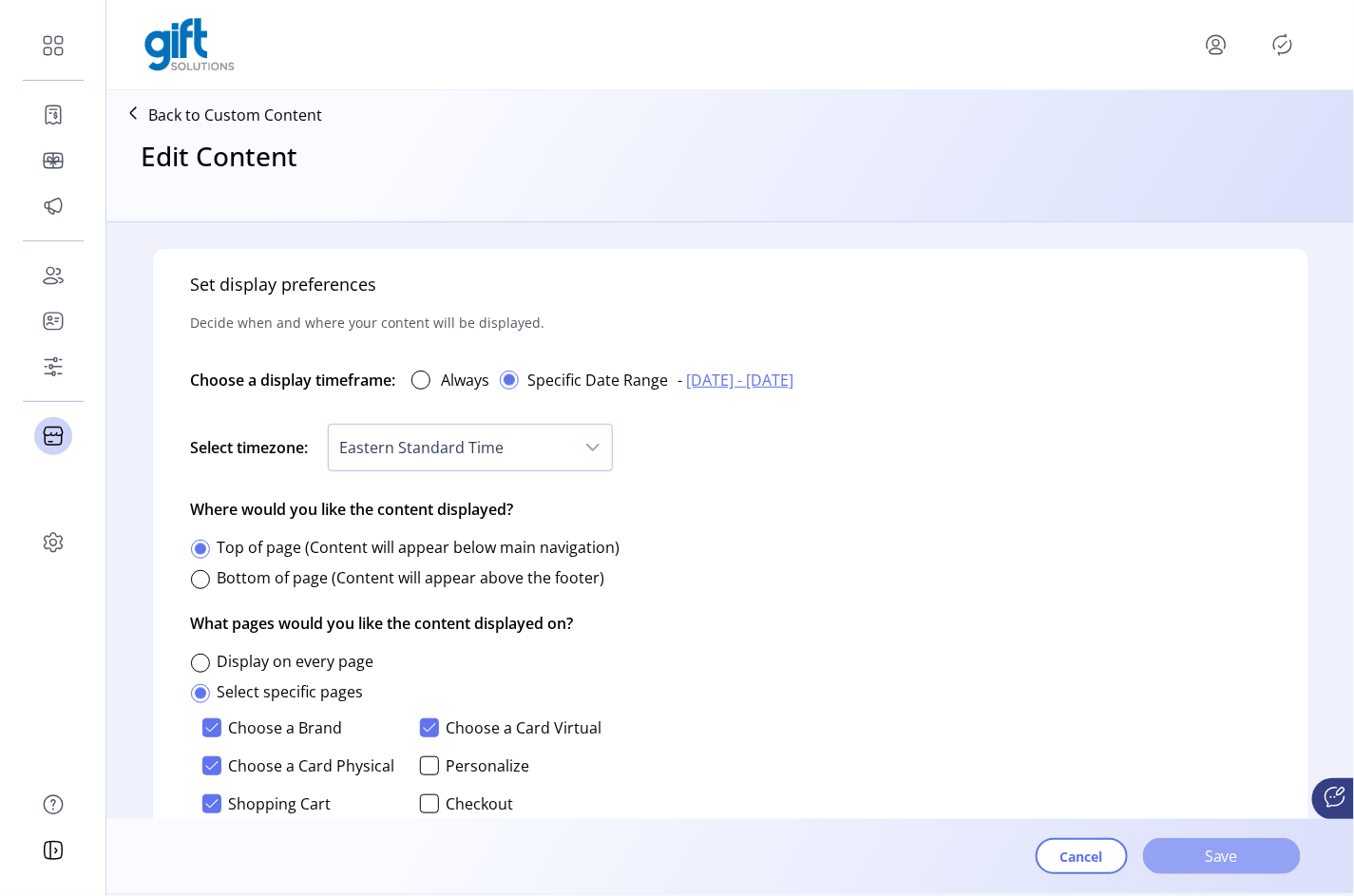
click at [1259, 859] on span "Save" at bounding box center [1221, 856] width 108 height 23
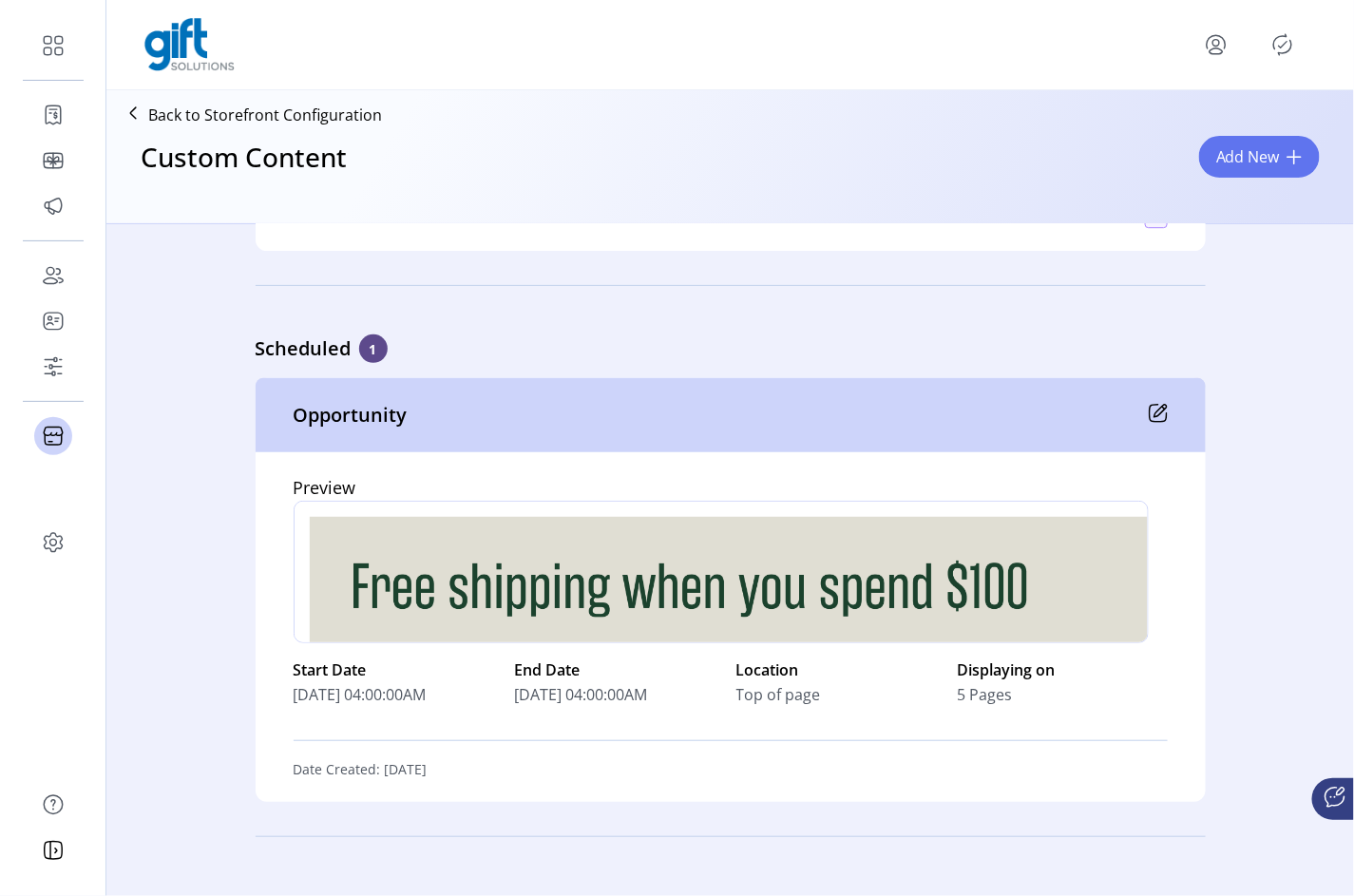
scroll to position [1991, 0]
click at [1155, 404] on icon at bounding box center [1160, 408] width 12 height 12
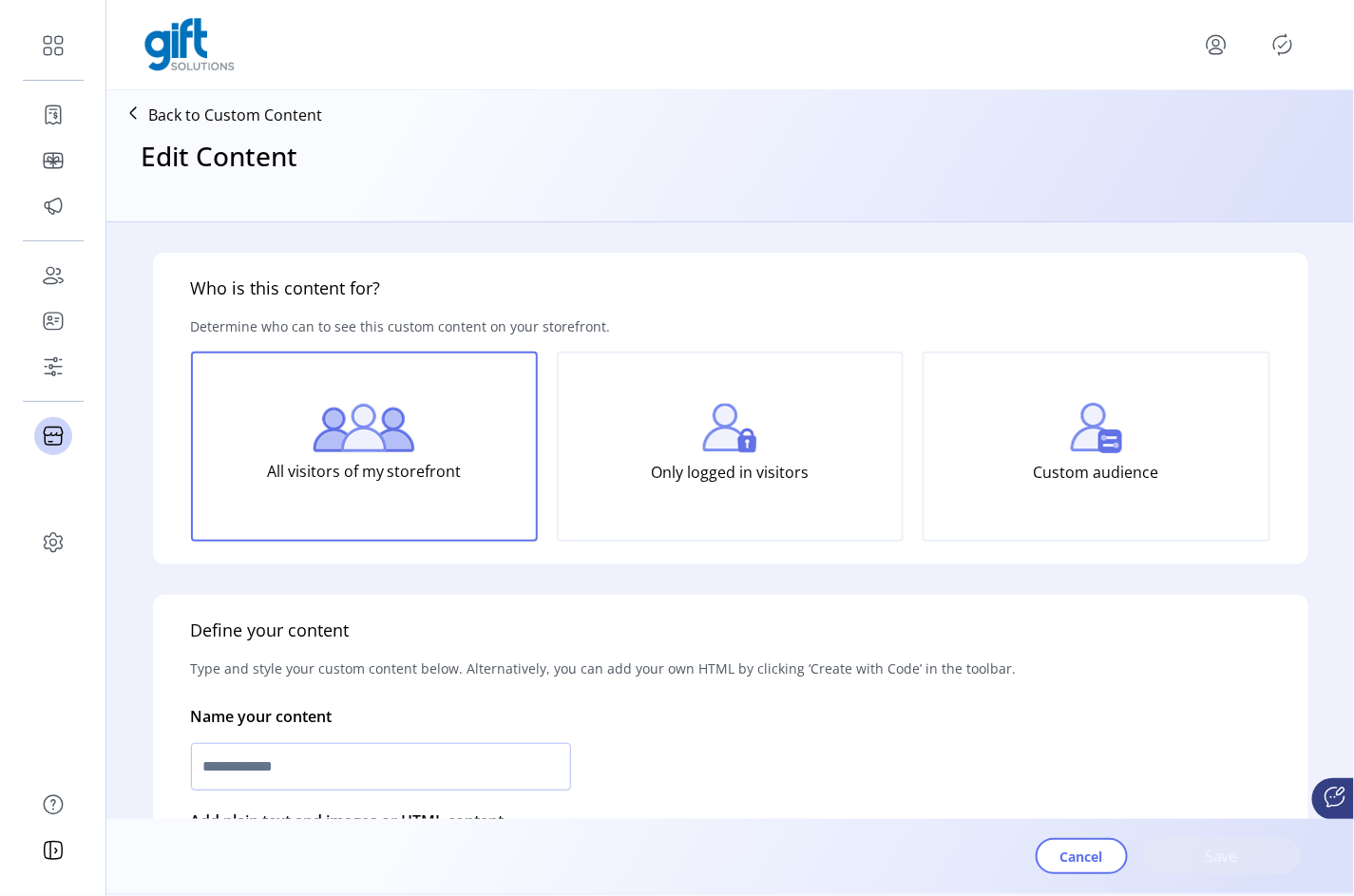
type input "**********"
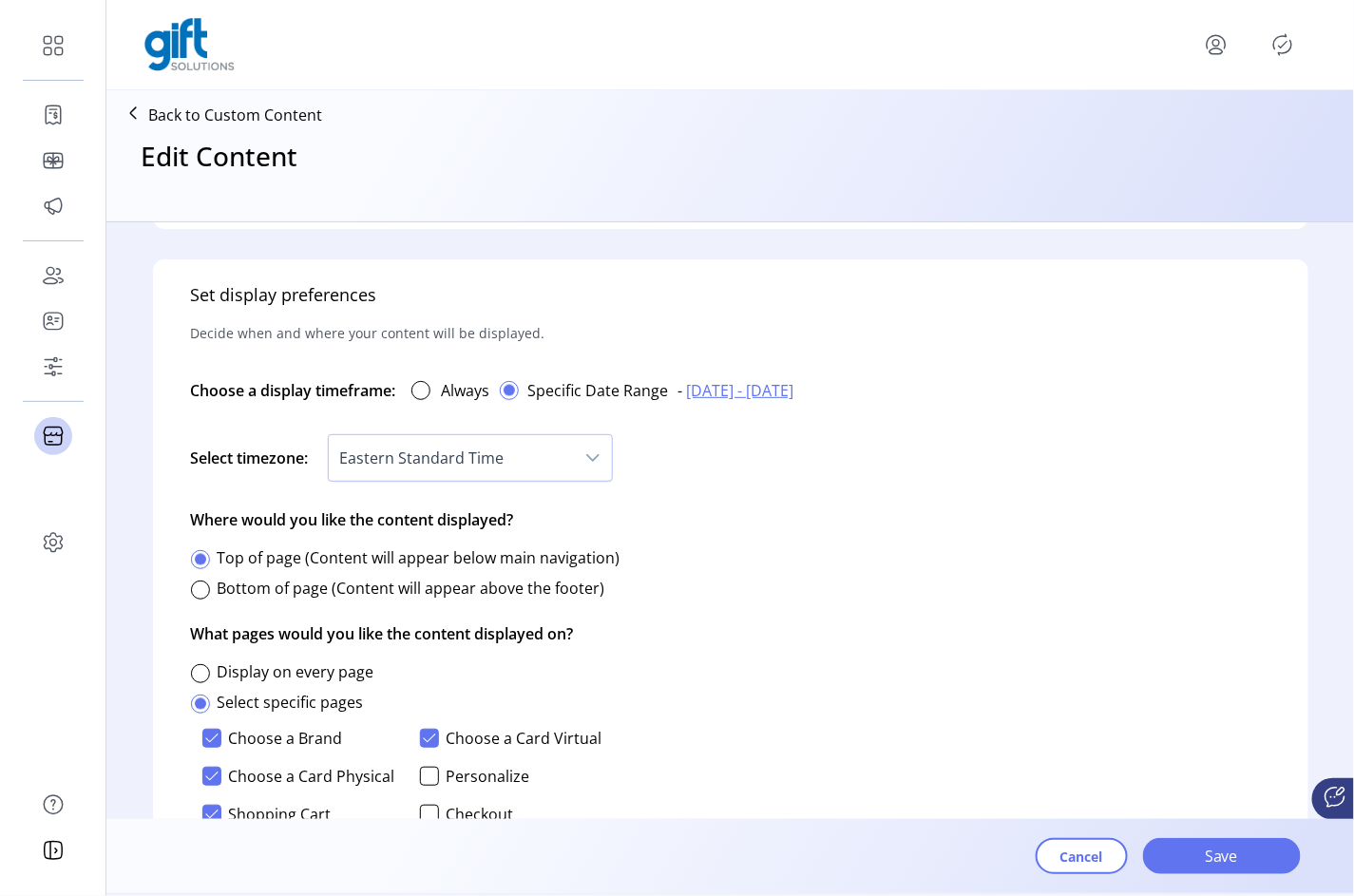
click at [755, 390] on span "[DATE] - [DATE]" at bounding box center [740, 390] width 107 height 23
click at [724, 610] on span "22" at bounding box center [730, 620] width 31 height 31
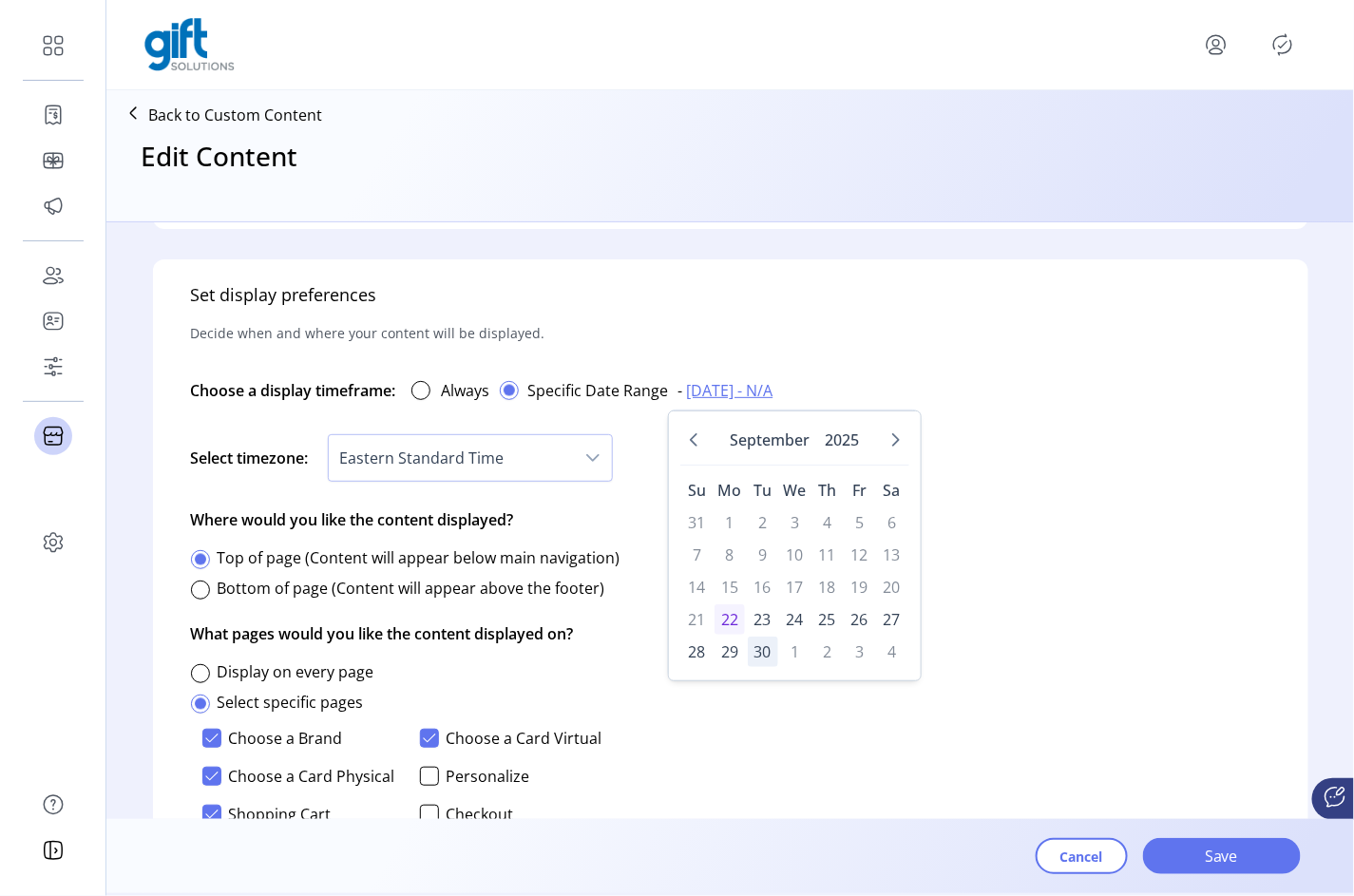
click at [761, 645] on span "30" at bounding box center [763, 652] width 31 height 31
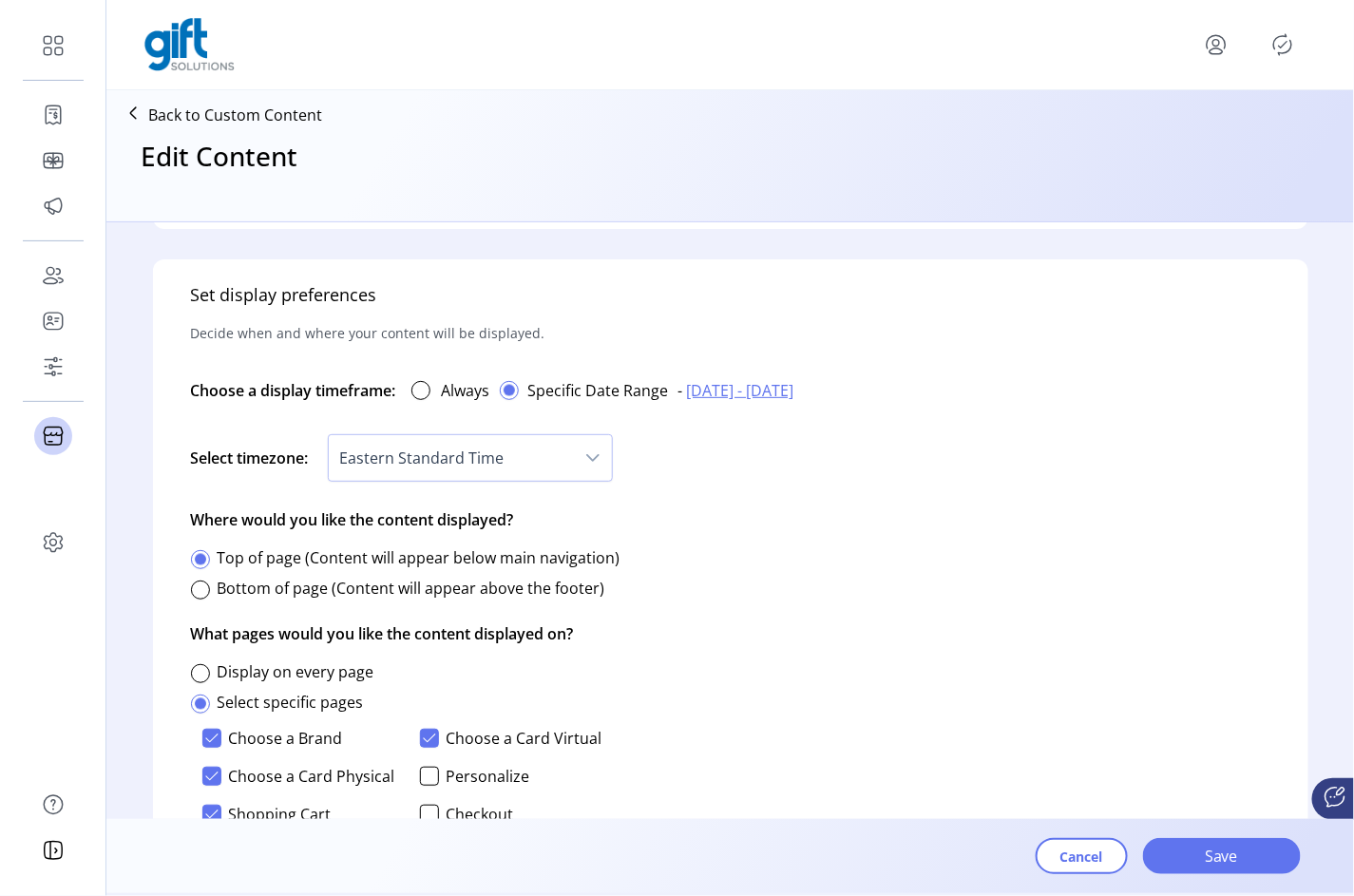
click at [1160, 563] on div "Set display preferences Decide when and where your content will be displayed. C…" at bounding box center [731, 632] width 1155 height 747
click at [1261, 861] on span "Save" at bounding box center [1221, 856] width 108 height 23
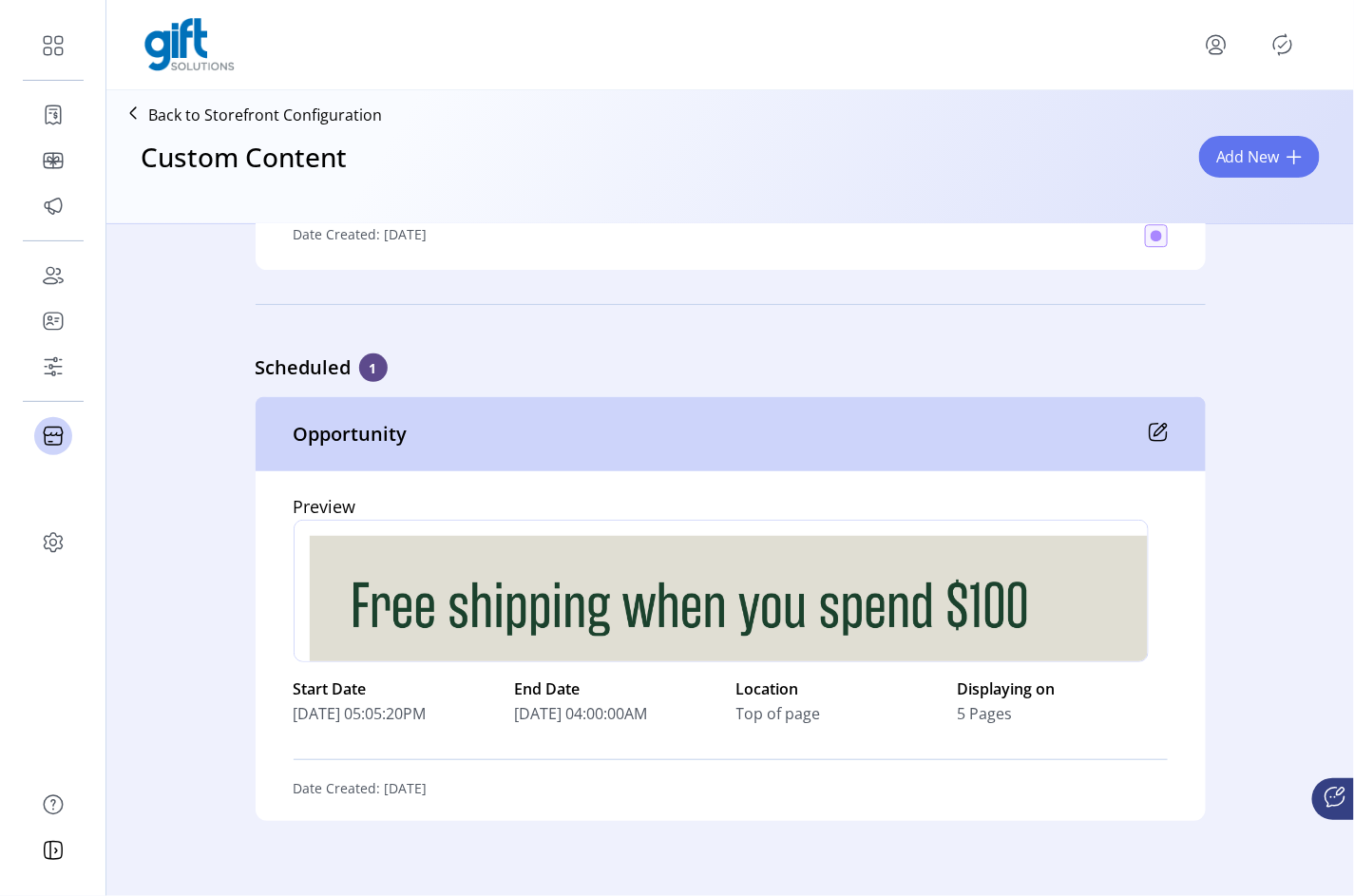
drag, startPoint x: 591, startPoint y: 711, endPoint x: 655, endPoint y: 710, distance: 64.0
click at [647, 710] on span "[DATE] 04:00:00AM" at bounding box center [580, 713] width 133 height 23
drag, startPoint x: 495, startPoint y: 711, endPoint x: 557, endPoint y: 711, distance: 62.0
click at [552, 711] on div "Start Date [DATE] 05:05:20PM End Date [DATE] 04:00:00AM Location Top of page Di…" at bounding box center [731, 700] width 874 height 77
drag, startPoint x: 284, startPoint y: 685, endPoint x: 489, endPoint y: 714, distance: 207.0
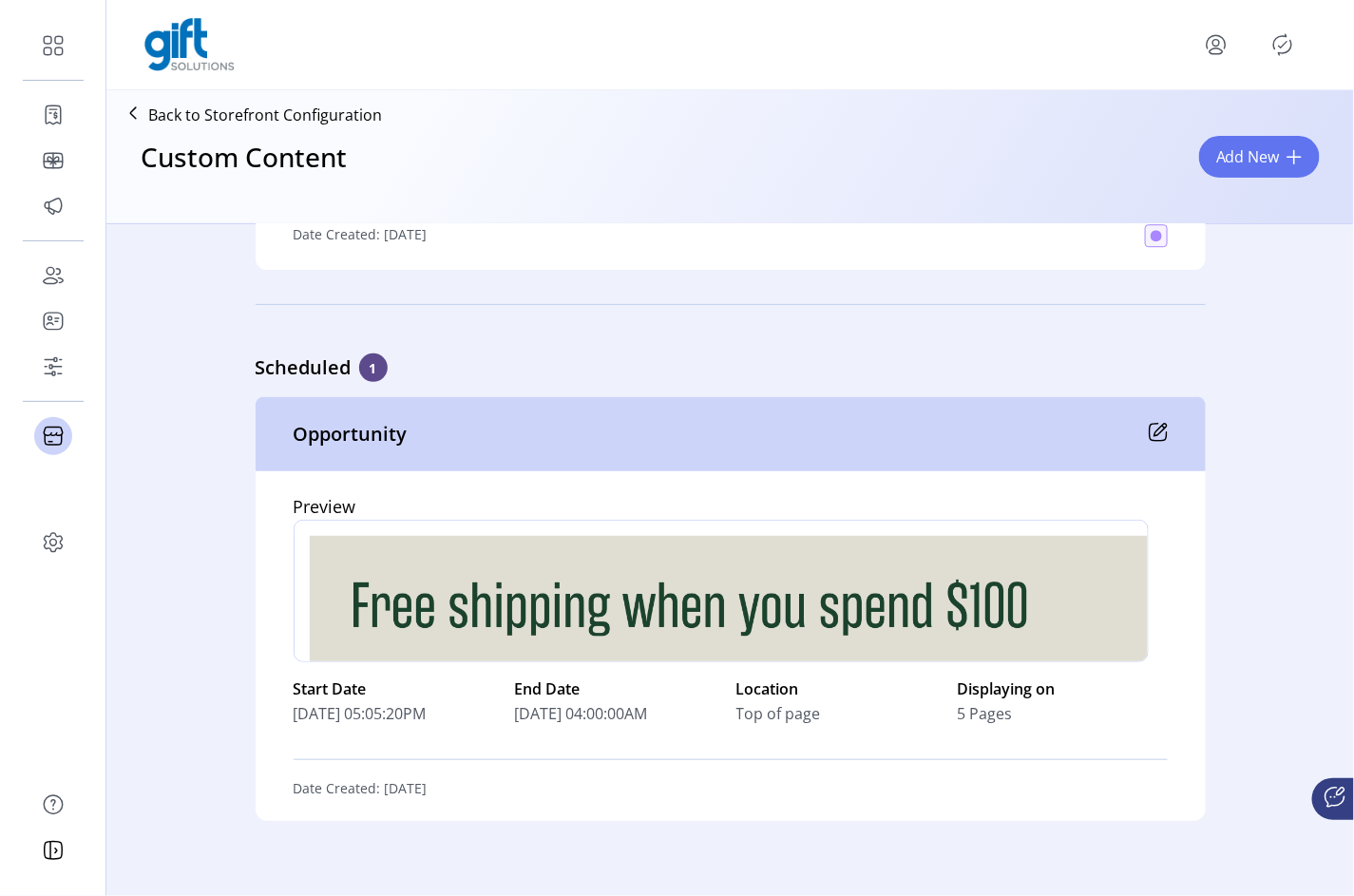
click at [489, 714] on div "Preview div Start Date [DATE] 05:05:20PM End Date [DATE] 04:00:00AM Location To…" at bounding box center [730, 646] width 950 height 350
drag, startPoint x: 506, startPoint y: 684, endPoint x: 665, endPoint y: 725, distance: 164.2
click at [660, 721] on div "Start Date [DATE] 05:05:20PM End Date [DATE] 04:00:00AM Location Top of page Di…" at bounding box center [731, 700] width 874 height 77
drag, startPoint x: 381, startPoint y: 711, endPoint x: 453, endPoint y: 710, distance: 72.0
click at [426, 710] on span "[DATE] 05:05:20PM" at bounding box center [360, 713] width 133 height 23
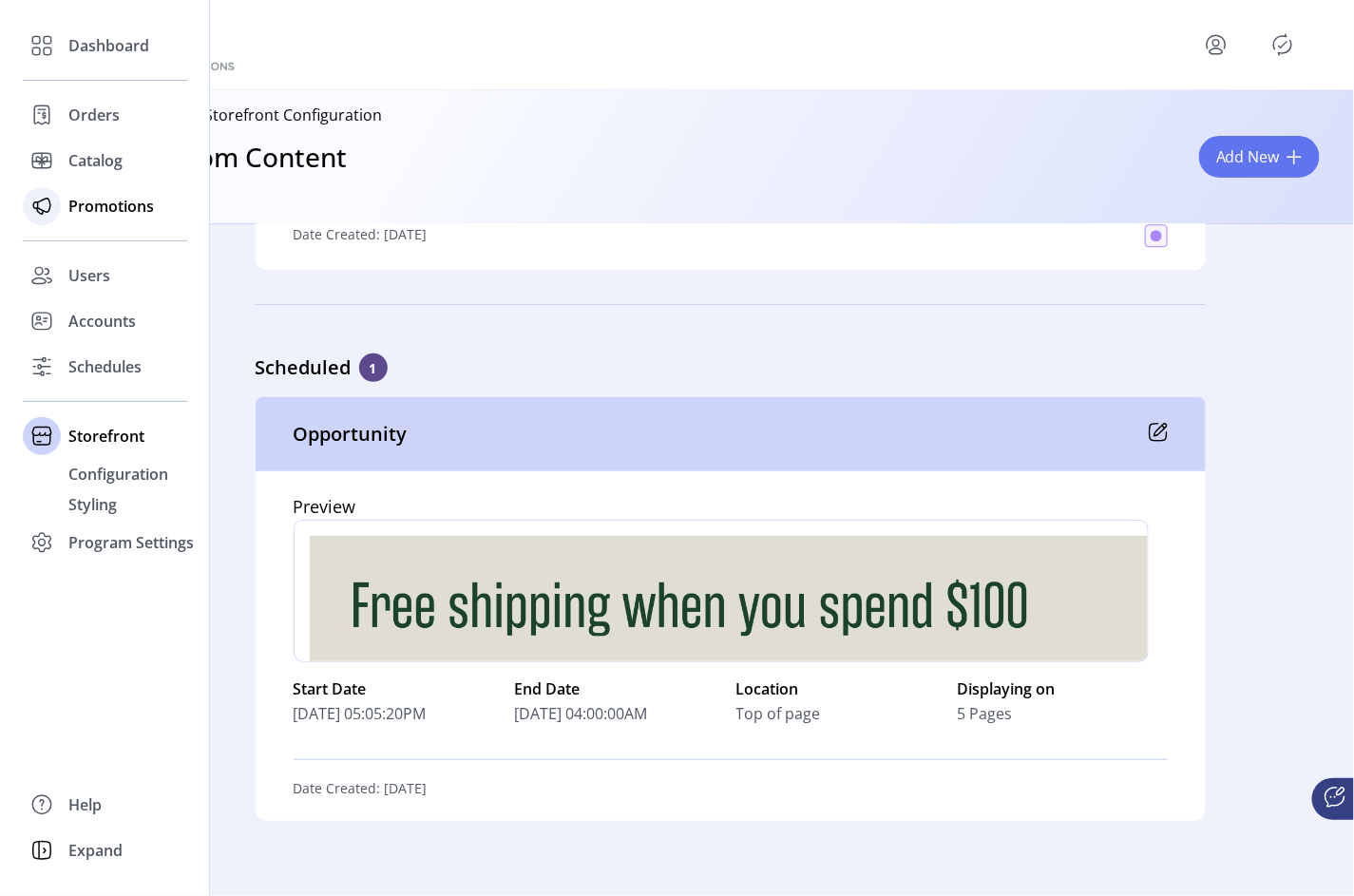
click at [103, 206] on span "Promotions" at bounding box center [111, 207] width 85 height 23
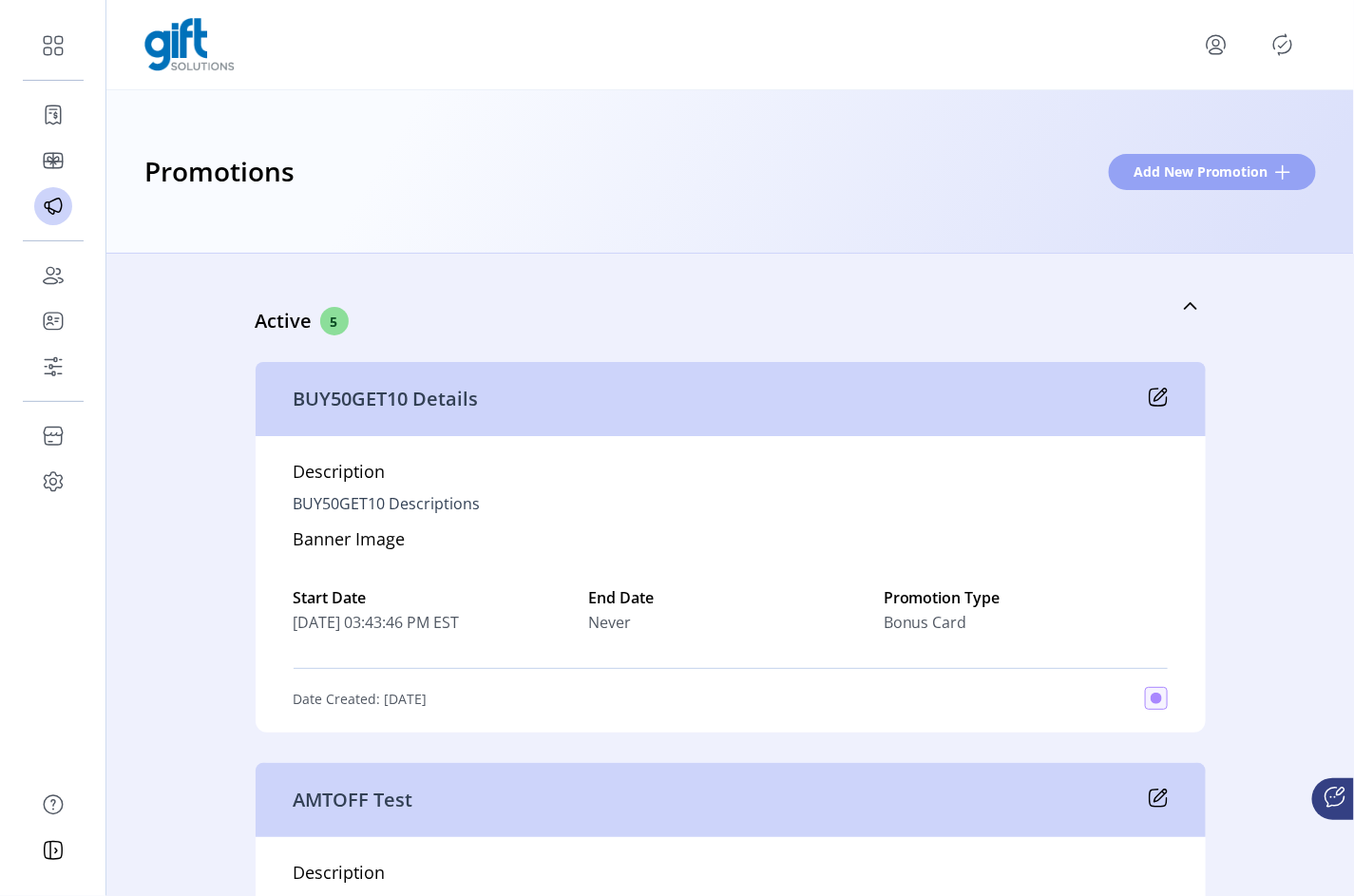
click at [1164, 164] on span "Add New Promotion" at bounding box center [1200, 171] width 135 height 20
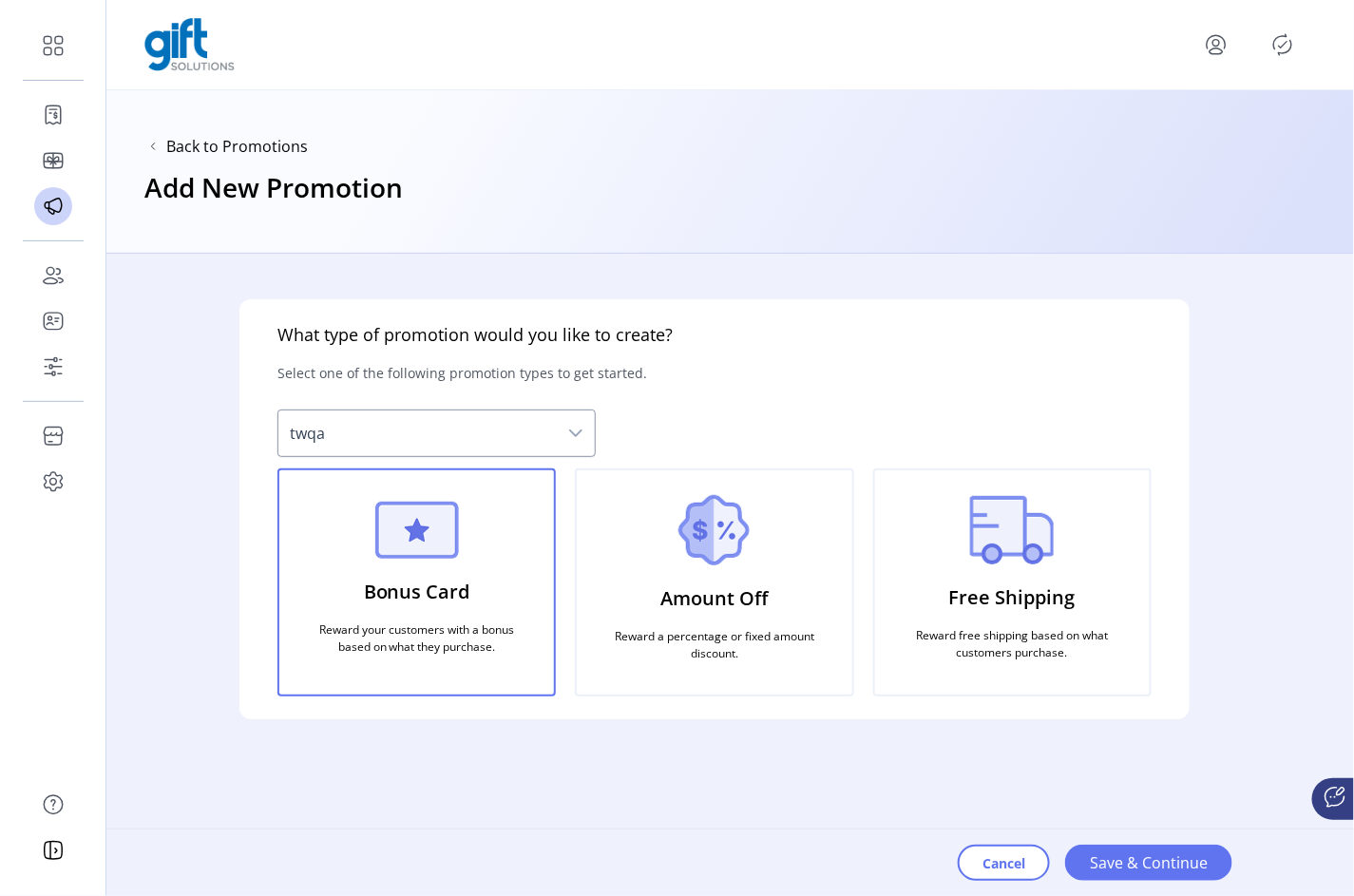
click at [743, 593] on p "Amount Off" at bounding box center [713, 599] width 107 height 44
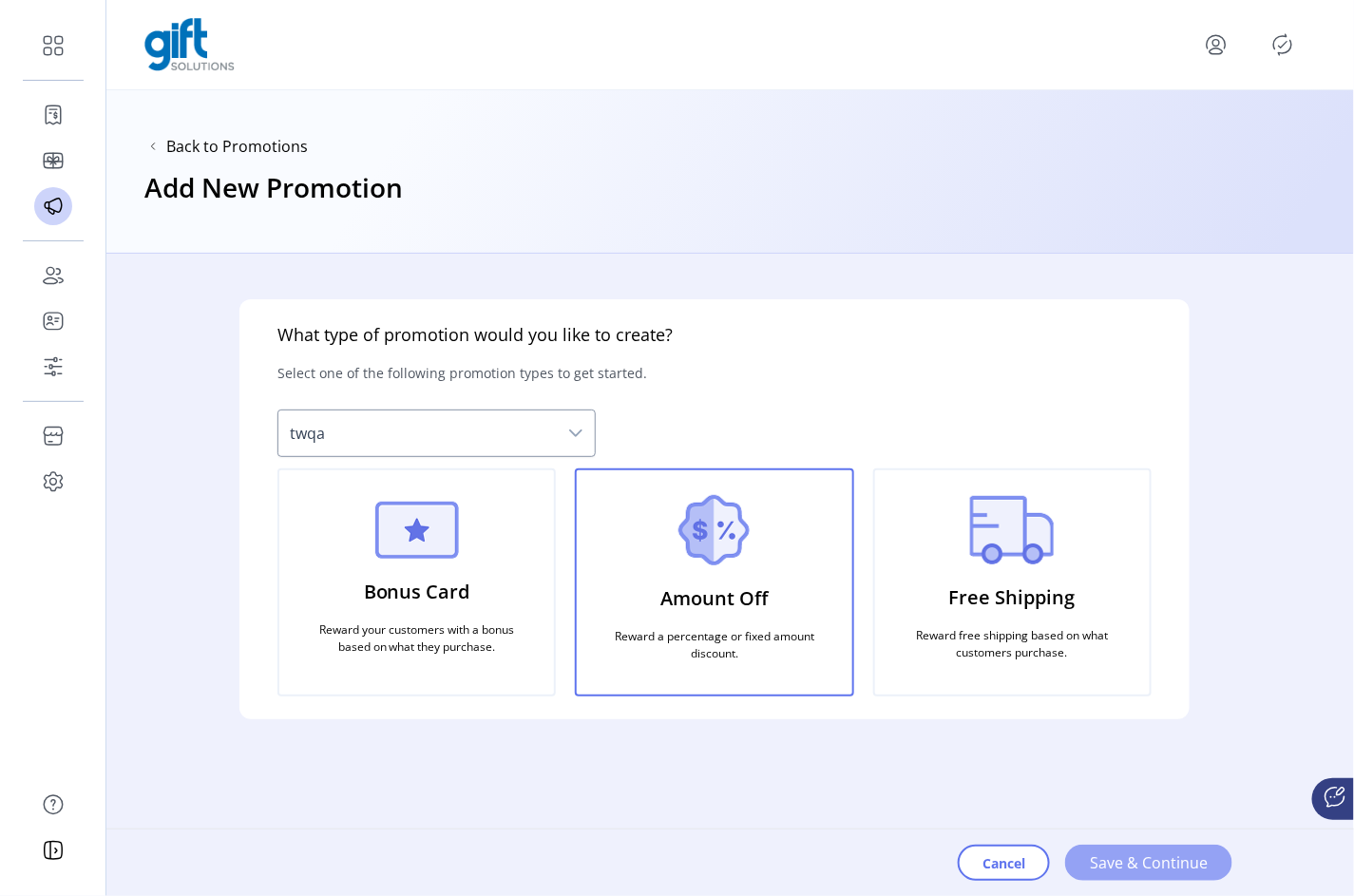
click at [1160, 855] on span "Save & Continue" at bounding box center [1147, 863] width 118 height 23
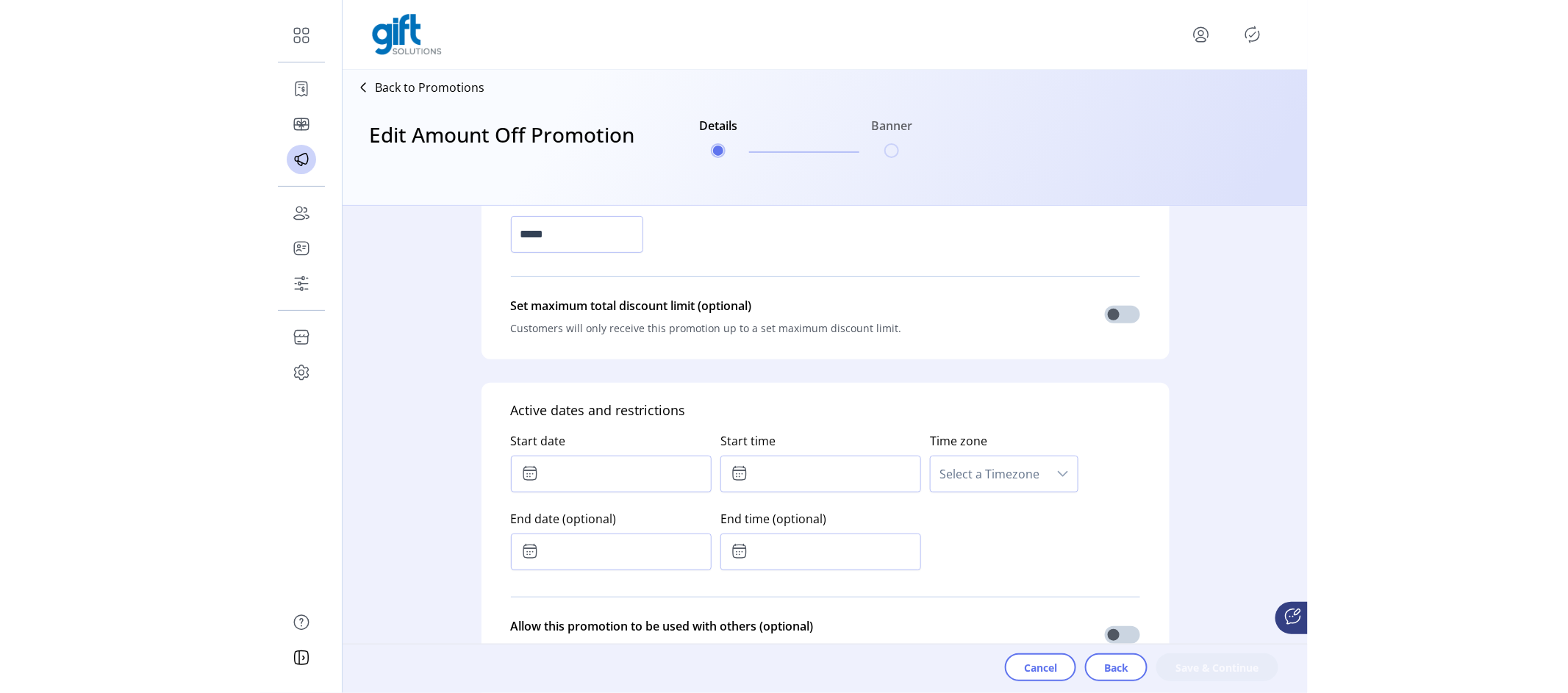
scroll to position [609, 0]
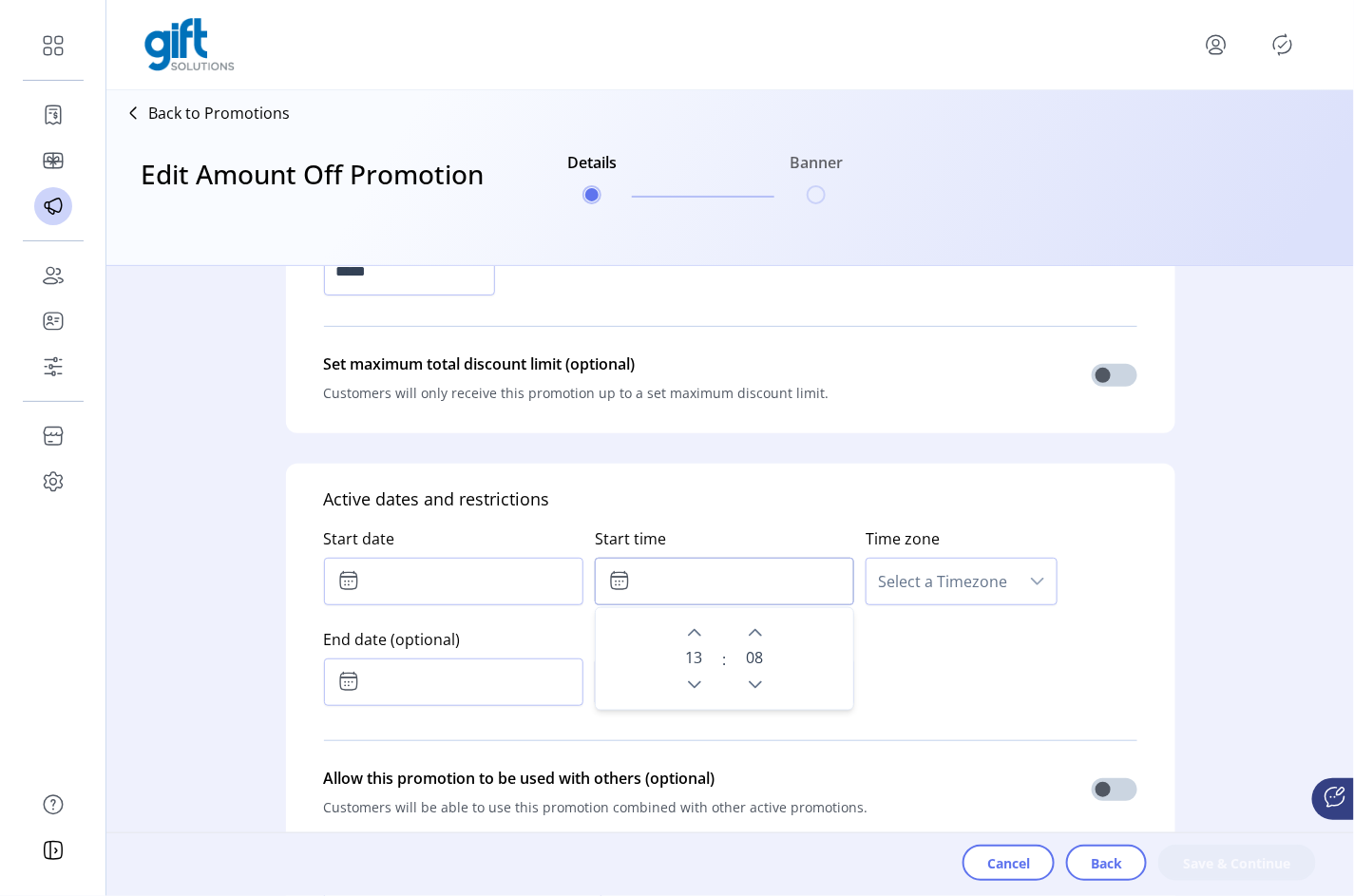
click at [736, 581] on input "text" at bounding box center [724, 581] width 259 height 48
click at [945, 648] on div "Start date Start time 13 : 0 8 Time zone Select a Timezone End date (optional) …" at bounding box center [731, 612] width 813 height 202
click at [646, 580] on input "text" at bounding box center [724, 581] width 259 height 48
click at [907, 652] on div "Start date Start time 13 : 0 8 Time zone Select a Timezone End date (optional) …" at bounding box center [731, 612] width 813 height 202
click at [701, 682] on input "text" at bounding box center [724, 682] width 259 height 48
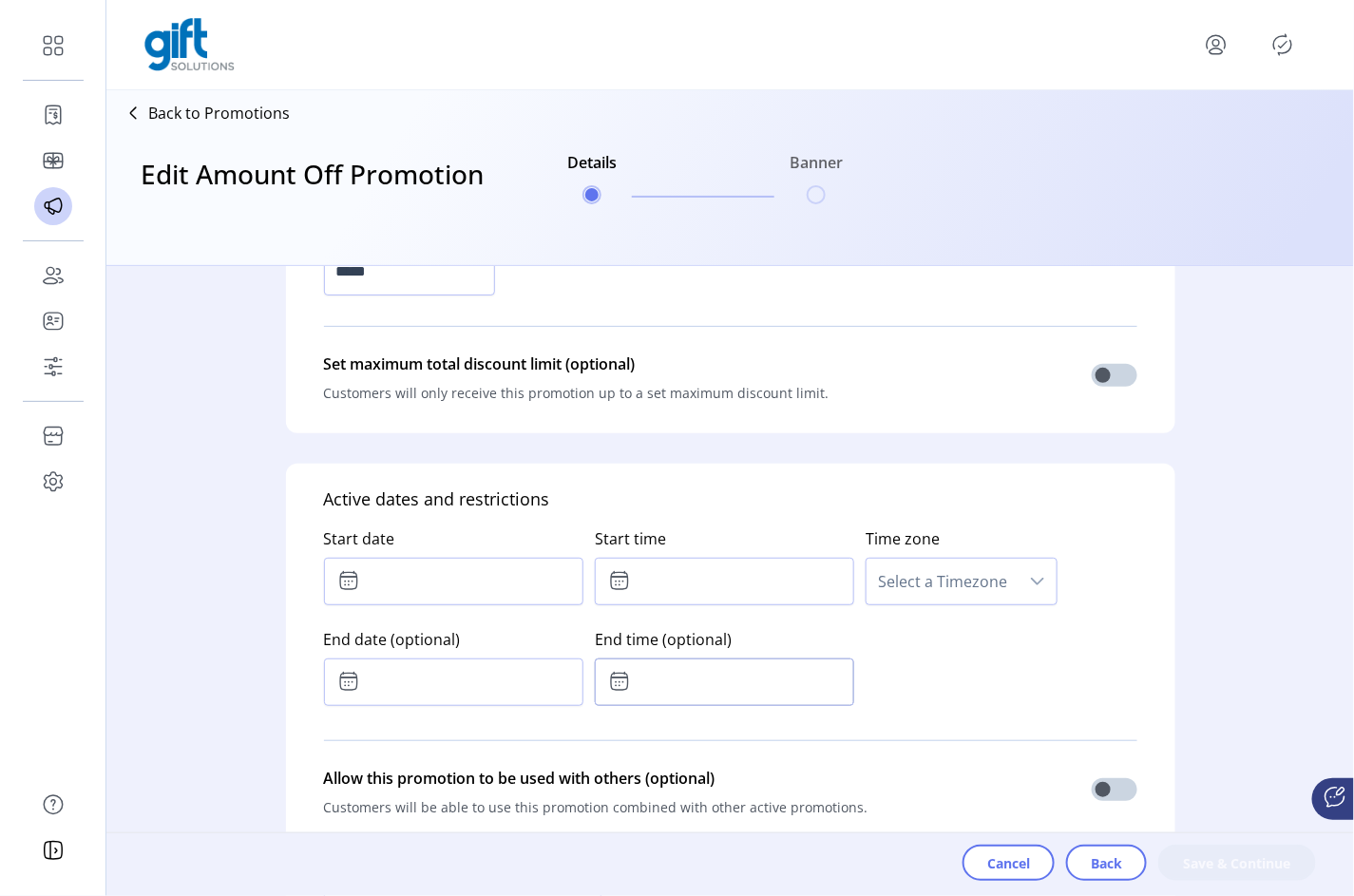
click at [1025, 669] on div "Start date Start time Time zone Select a Timezone End date (optional) End time …" at bounding box center [731, 612] width 813 height 202
click at [1017, 863] on span "Cancel" at bounding box center [1008, 863] width 43 height 20
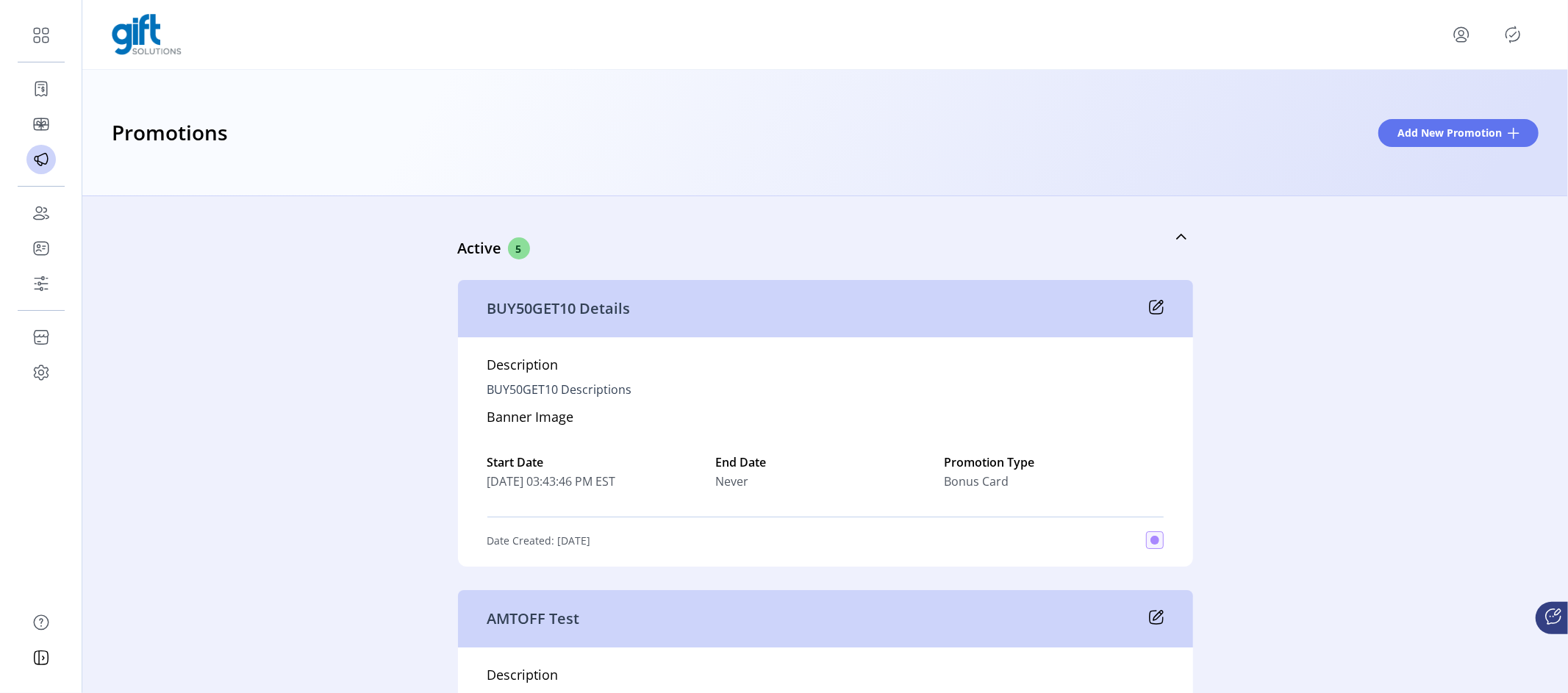
click at [237, 385] on div "Active 5 BUY50GET10 Details Description BUY50GET10 Descriptions Banner Image St…" at bounding box center [825, 444] width 1486 height 497
